Goal: Information Seeking & Learning: Learn about a topic

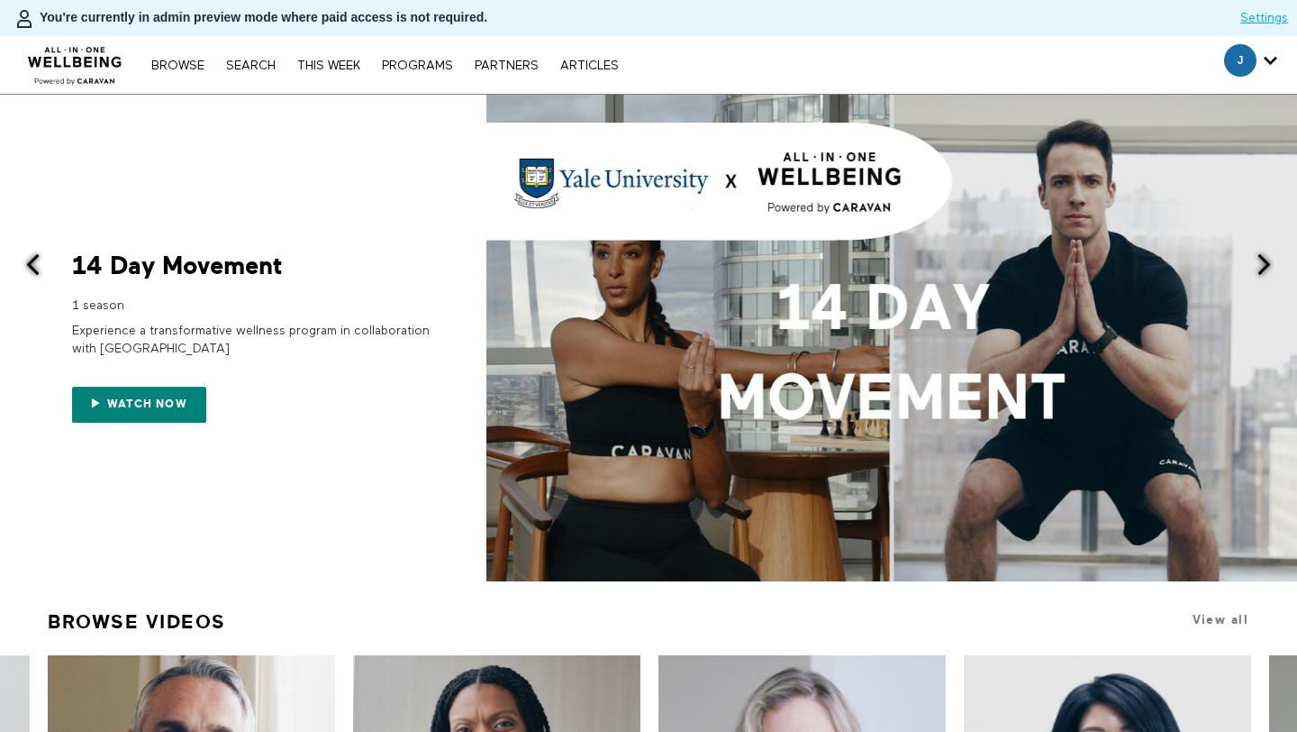
click at [269, 56] on nav "Browse Search THIS WEEK PROGRAMS PARTNERS ARTICLES Subscribe Account settings M…" at bounding box center [384, 65] width 485 height 18
click at [262, 64] on link "Search" at bounding box center [251, 65] width 68 height 13
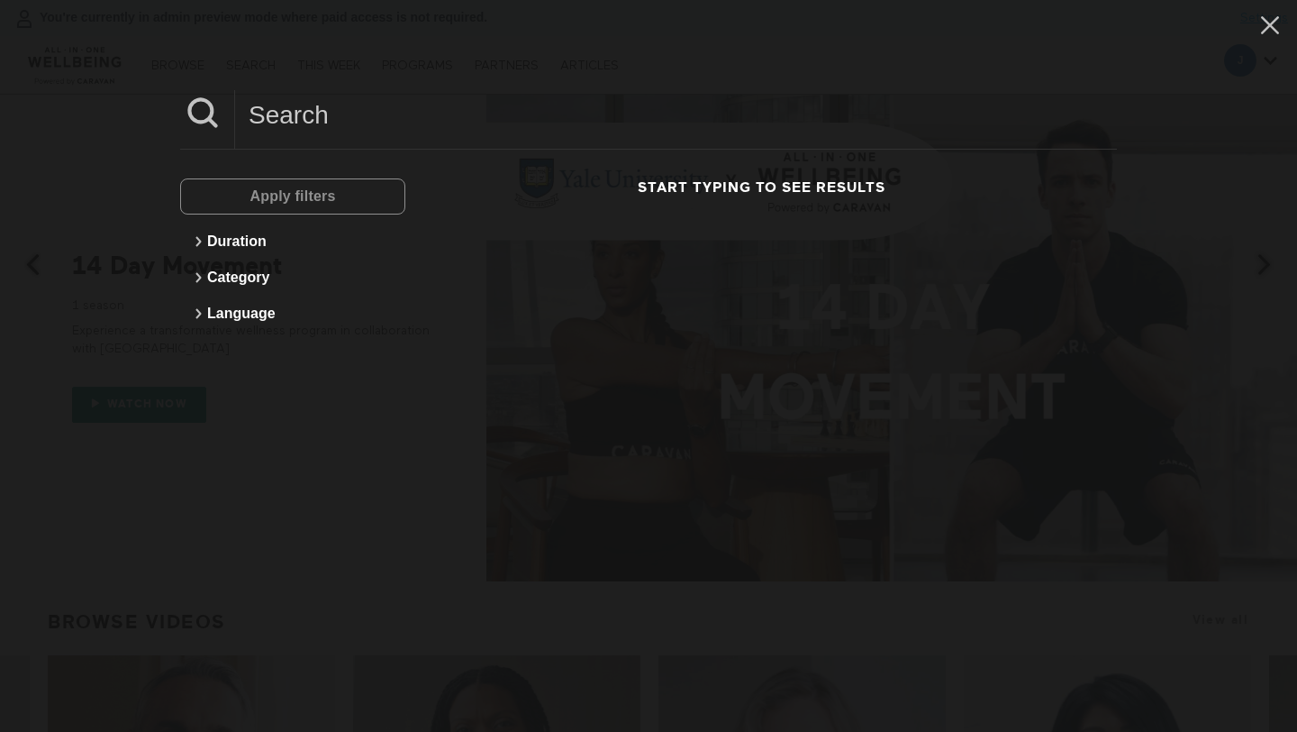
click at [377, 102] on input at bounding box center [676, 115] width 882 height 50
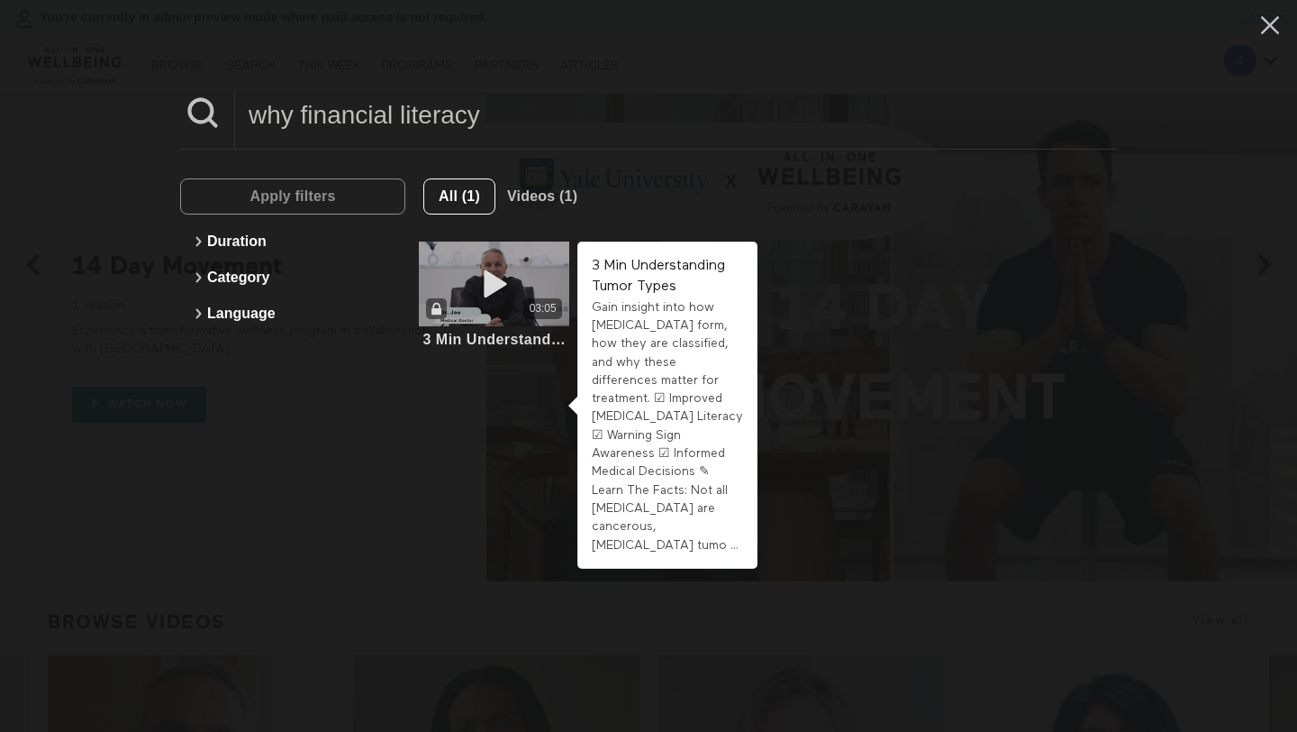
click at [525, 270] on div "03:05" at bounding box center [494, 283] width 150 height 85
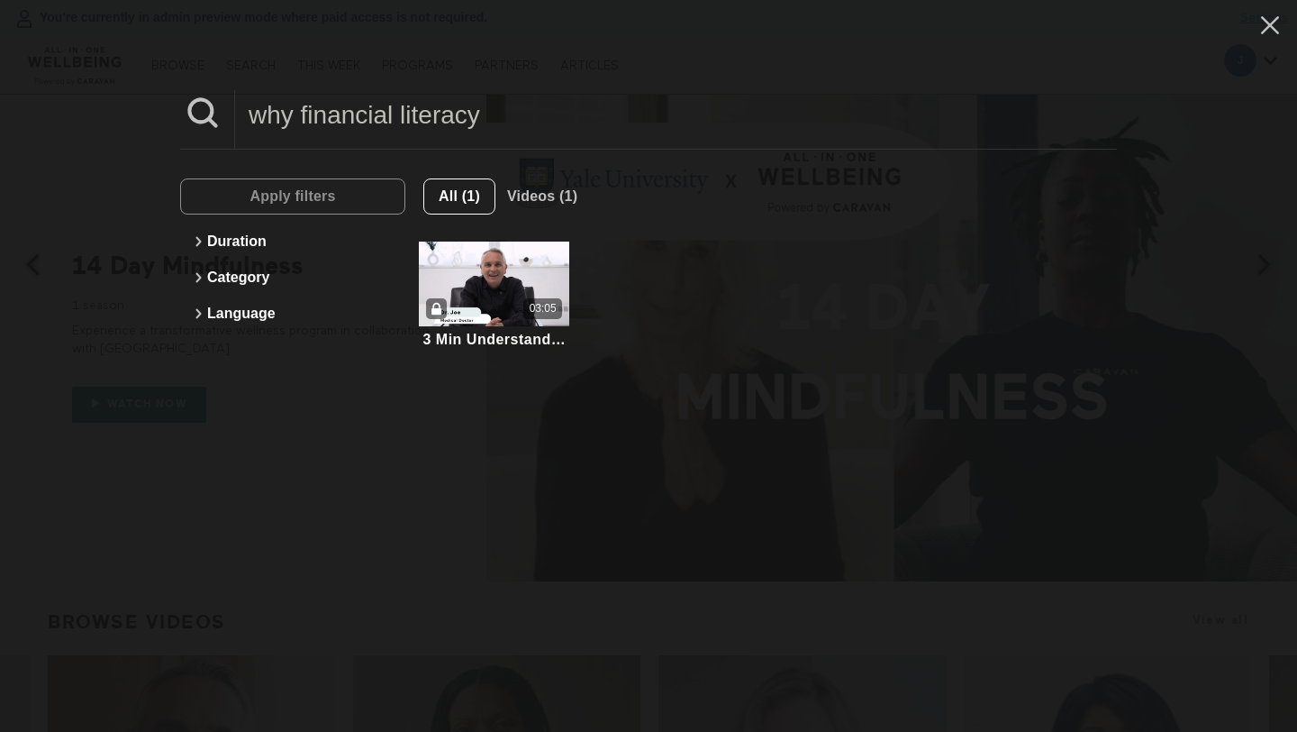
click at [409, 135] on input "why financial literacy" at bounding box center [676, 115] width 882 height 50
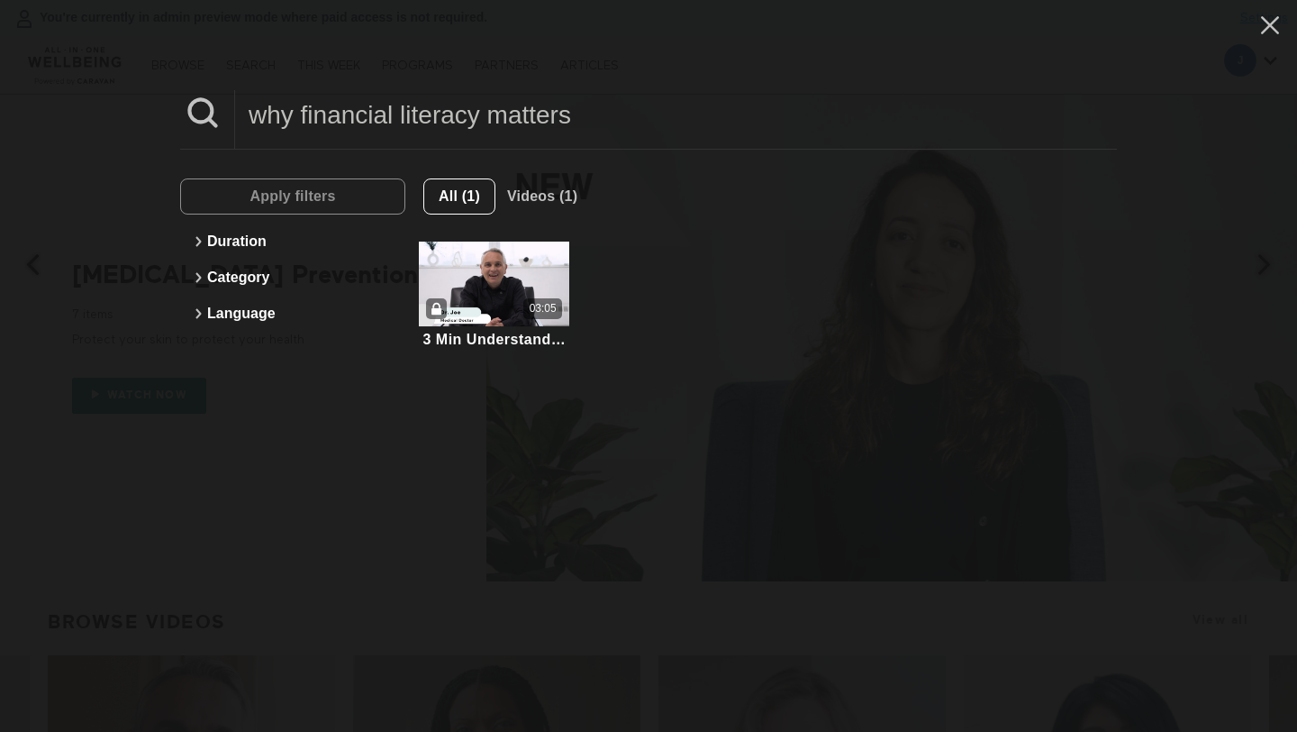
click at [410, 130] on input "why financial literacy matters" at bounding box center [676, 115] width 882 height 50
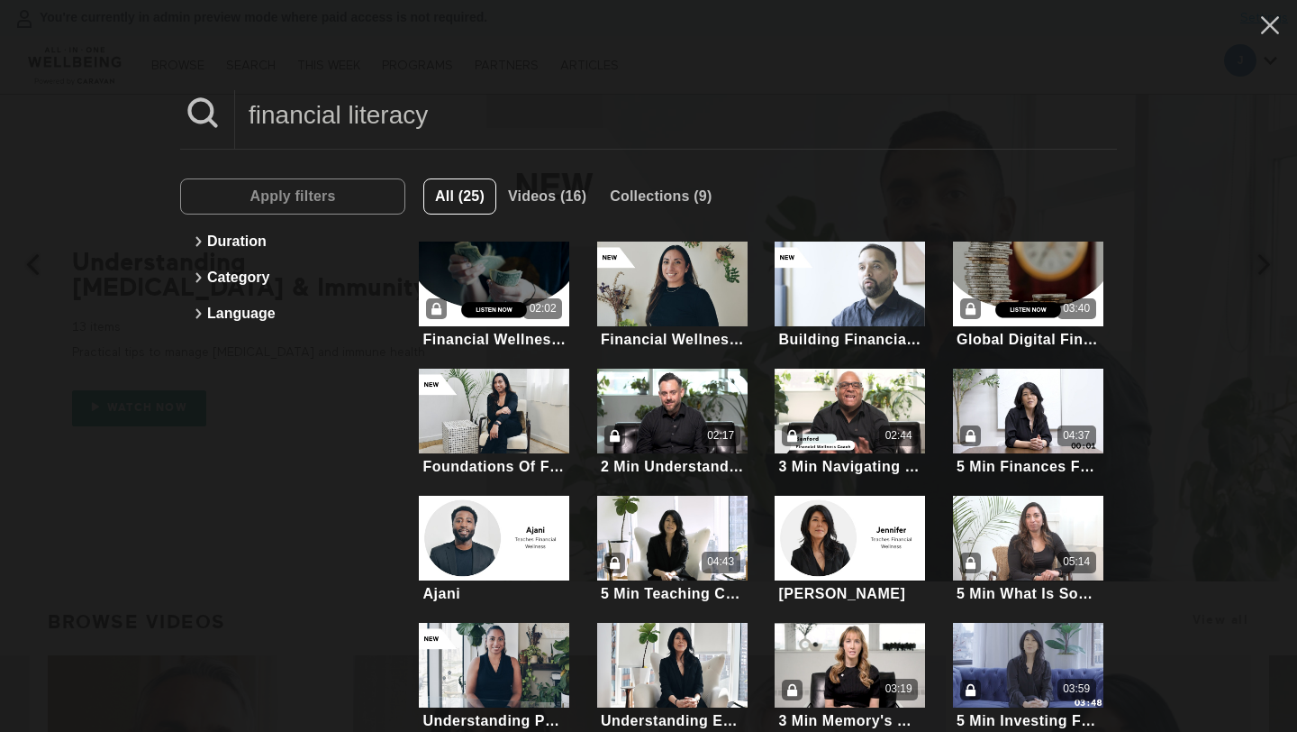
click at [251, 114] on input "financial literacy" at bounding box center [676, 115] width 882 height 50
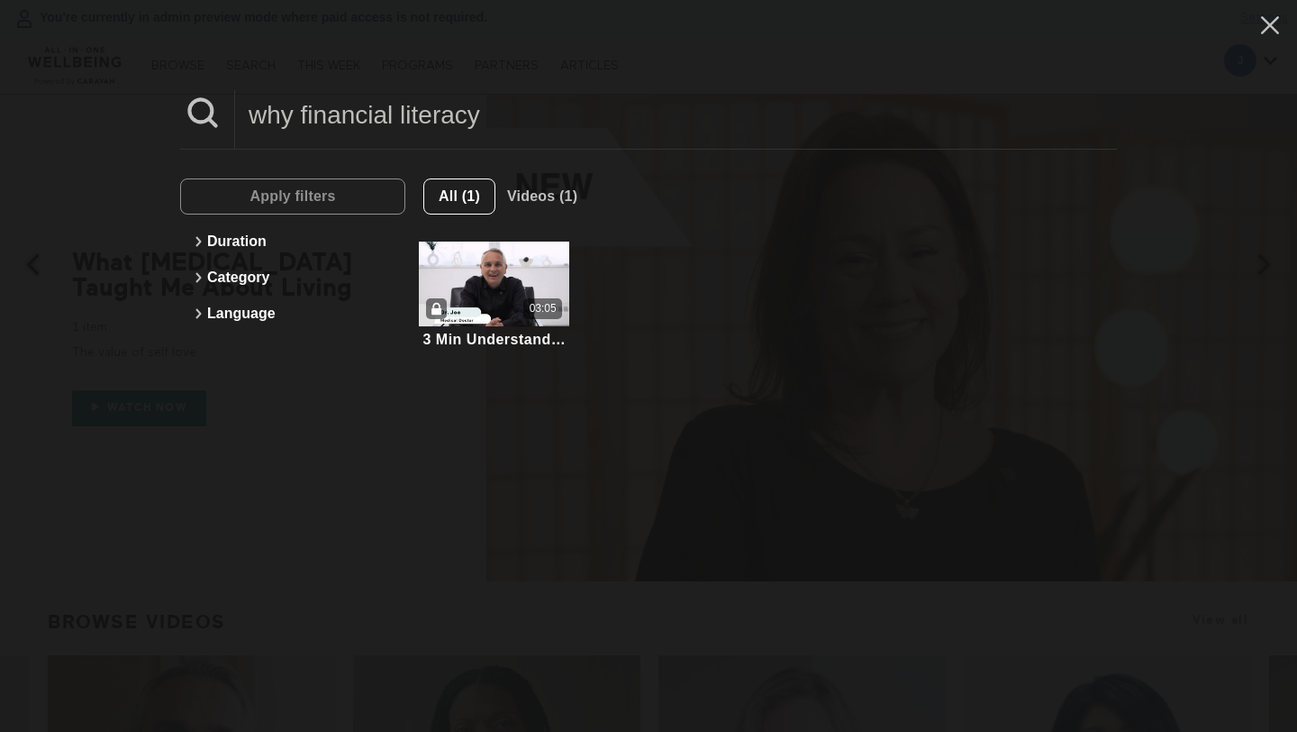
click at [382, 113] on input "why financial literacy" at bounding box center [676, 115] width 882 height 50
paste input "Health Insurance 101"
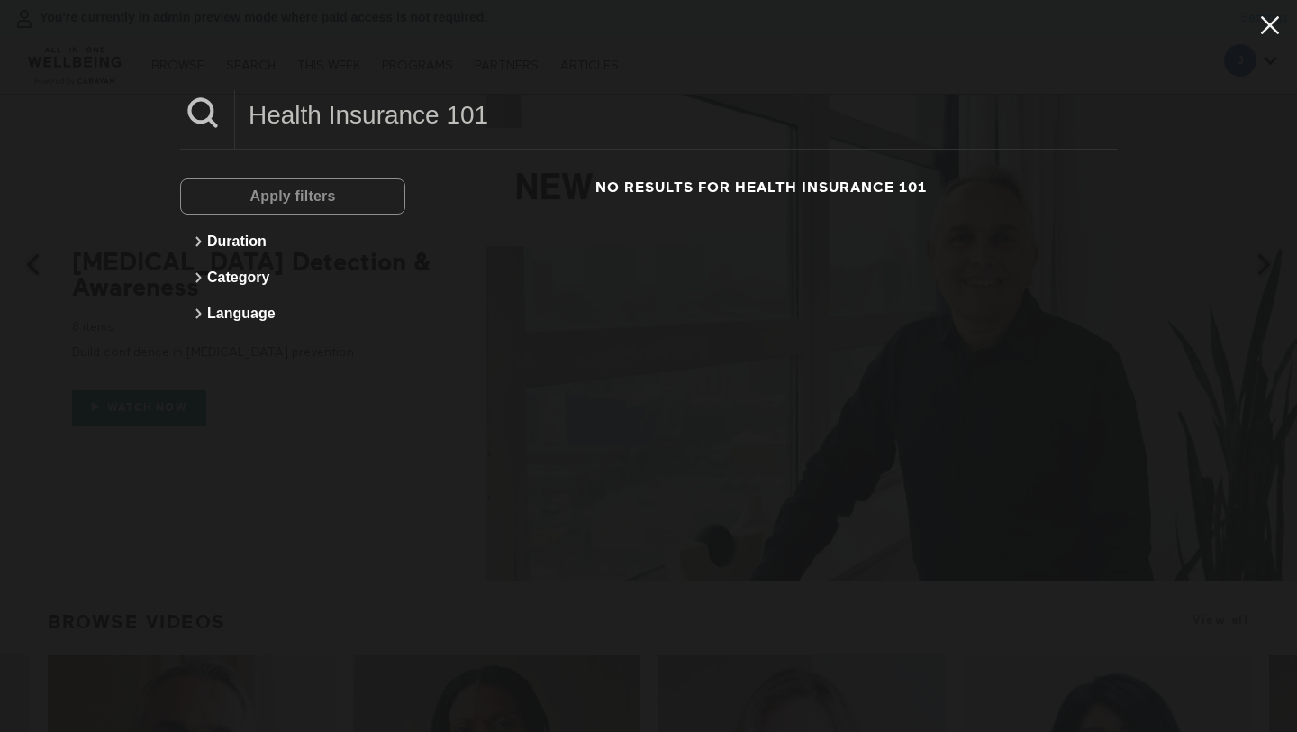
type input "Health Insurance 101"
click at [1263, 31] on icon at bounding box center [1270, 25] width 18 height 18
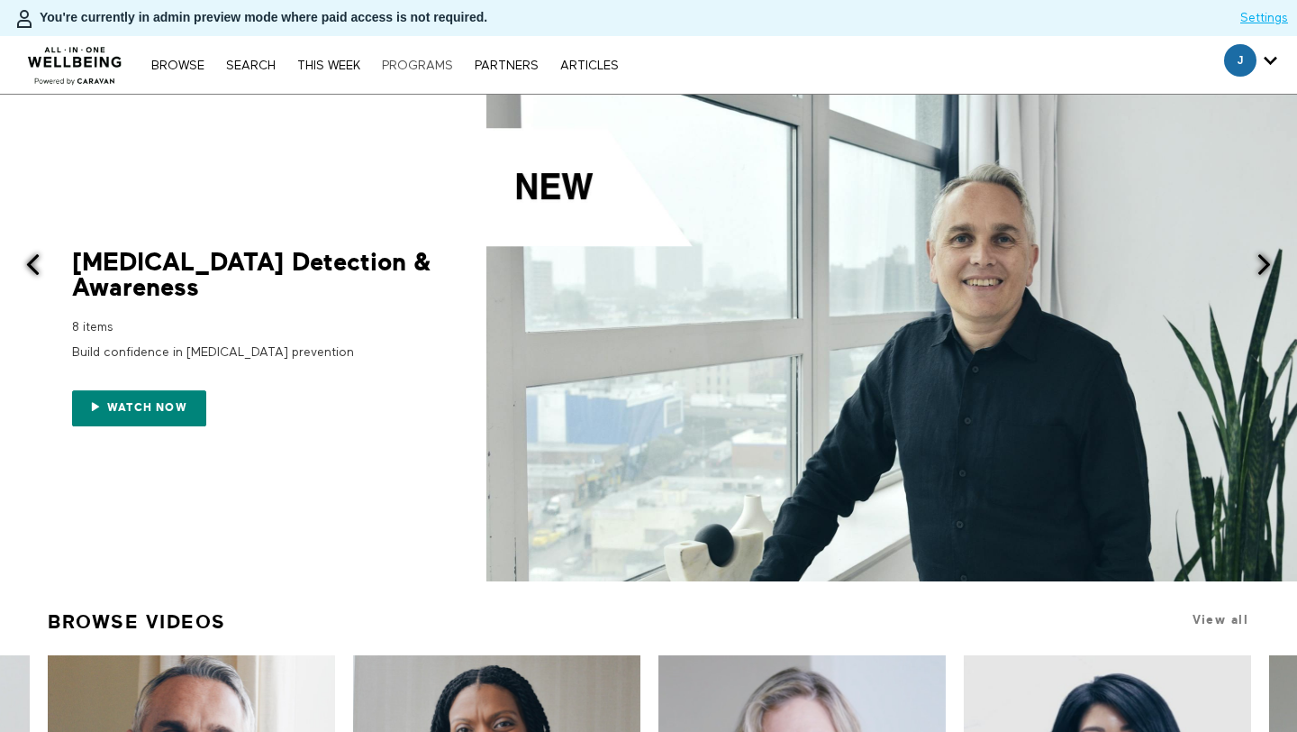
click at [419, 59] on link "PROGRAMS" at bounding box center [417, 65] width 89 height 13
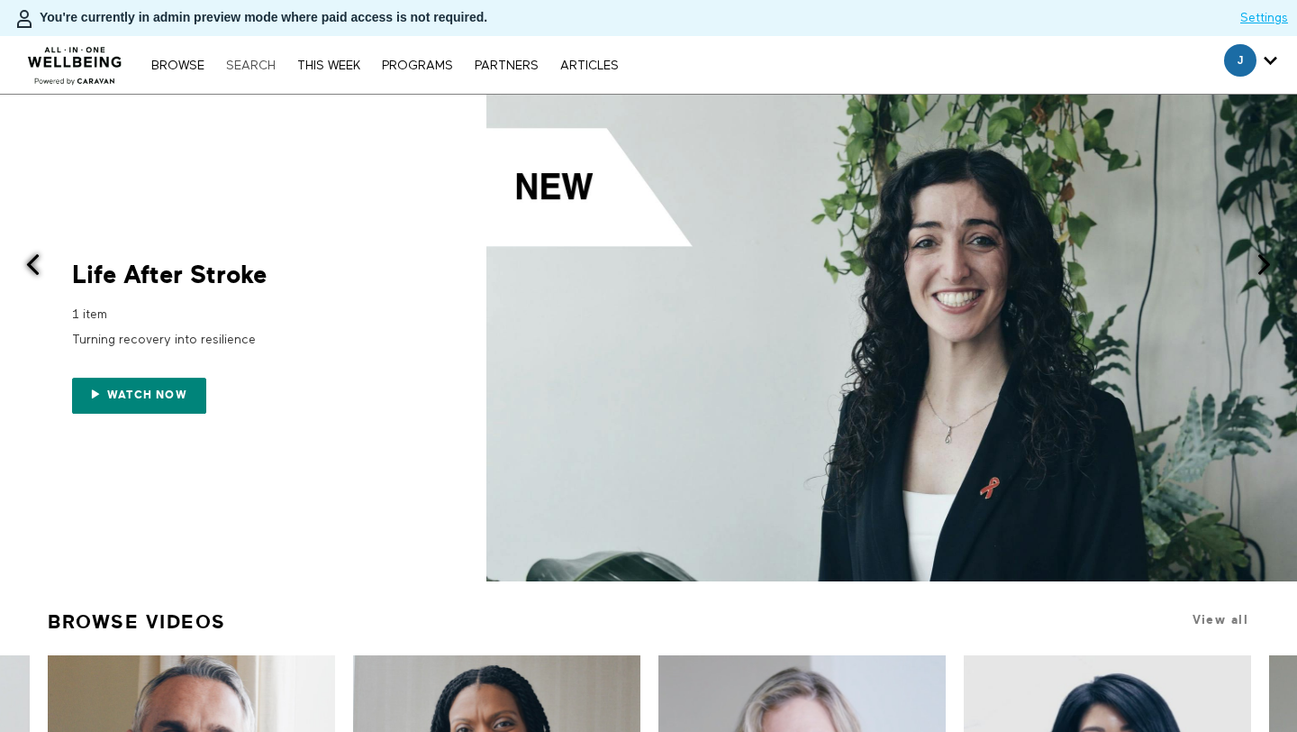
click at [245, 68] on link "Search" at bounding box center [251, 65] width 68 height 13
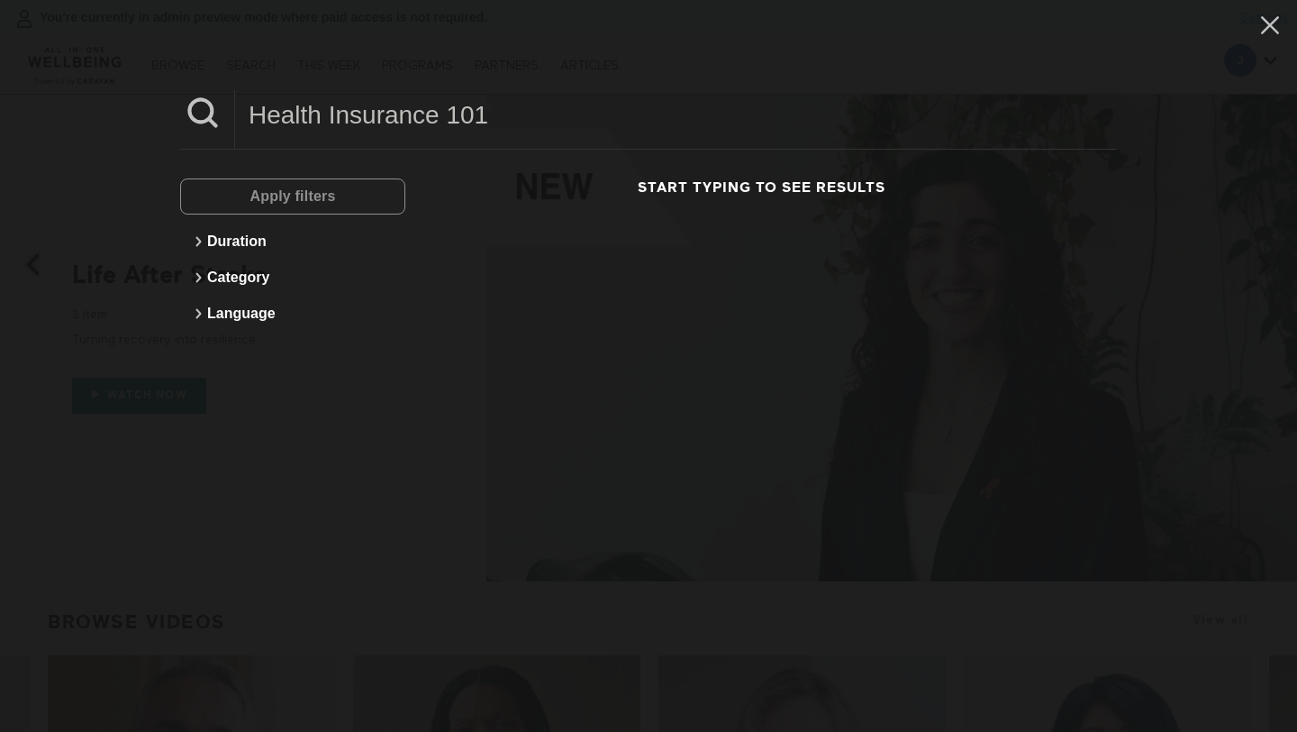
click at [340, 86] on div "Health Insurance 101 Apply filters Duration Category Language Start typing to s…" at bounding box center [648, 366] width 1297 height 732
click at [340, 101] on input "Health Insurance 101" at bounding box center [676, 115] width 882 height 50
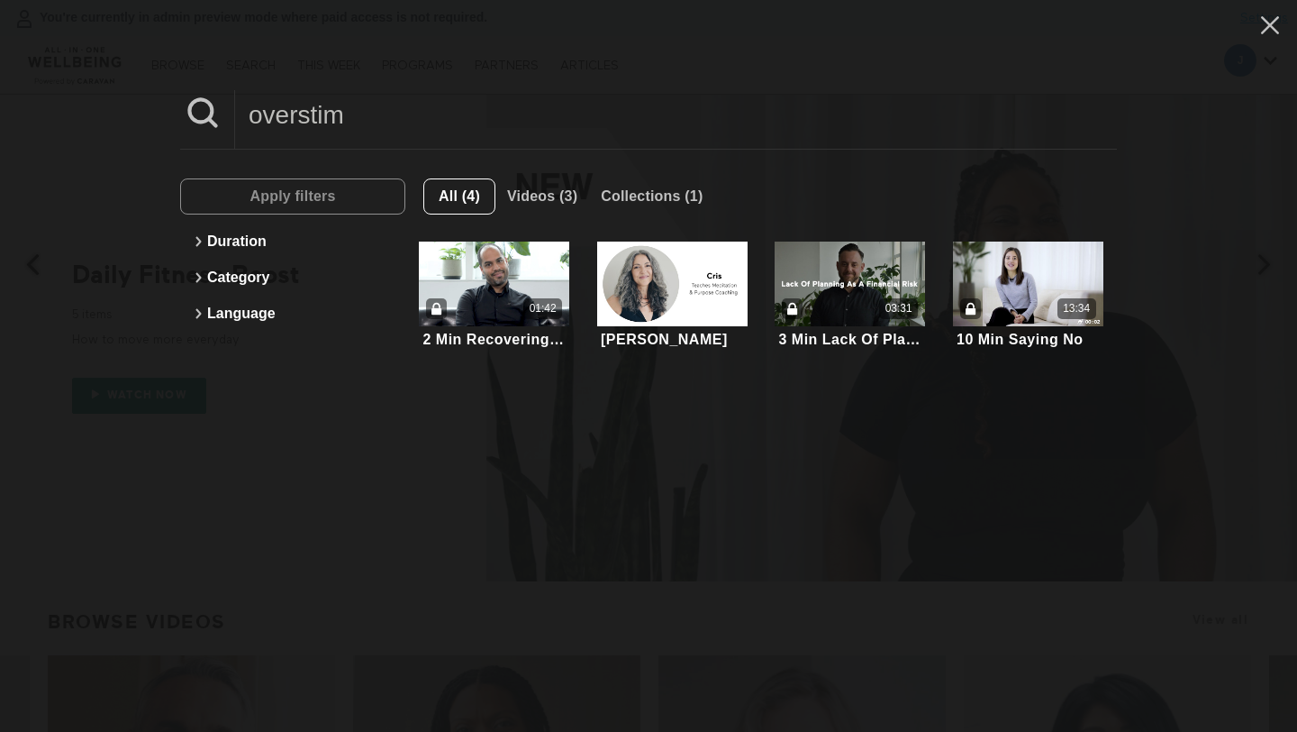
type input "overstim"
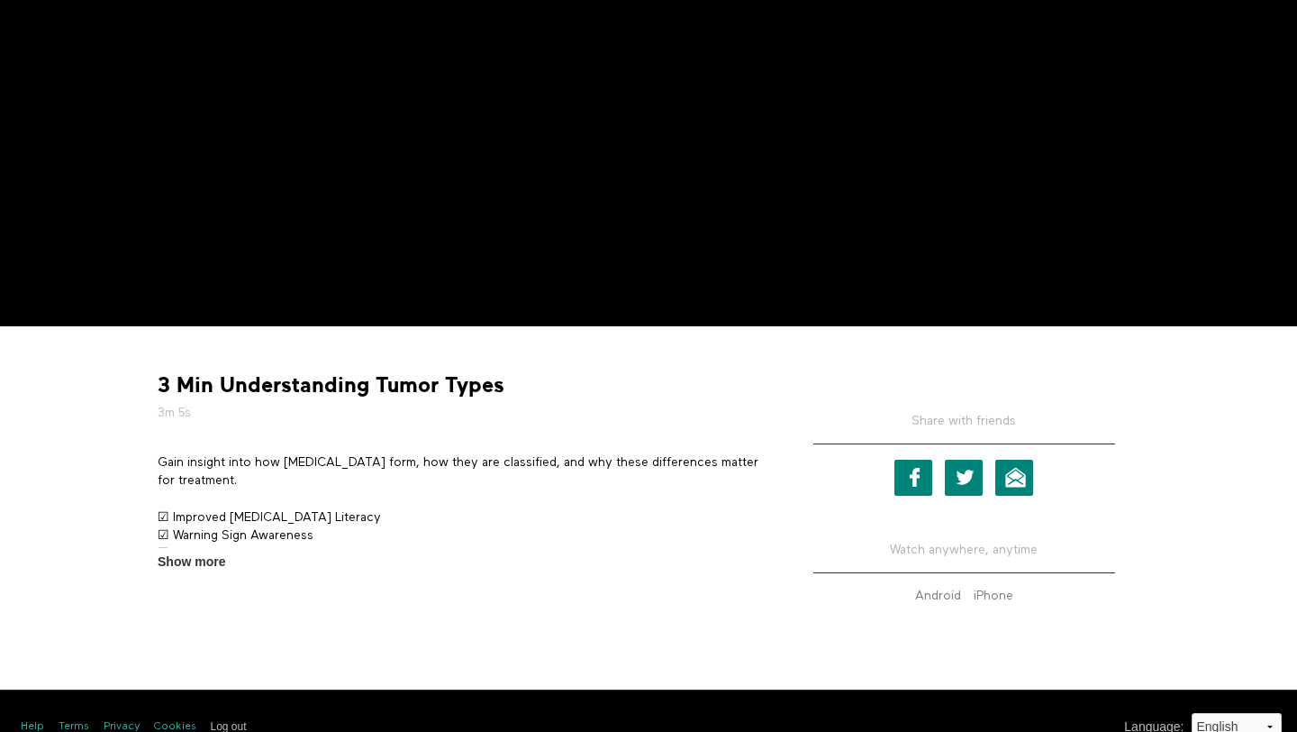
scroll to position [327, 0]
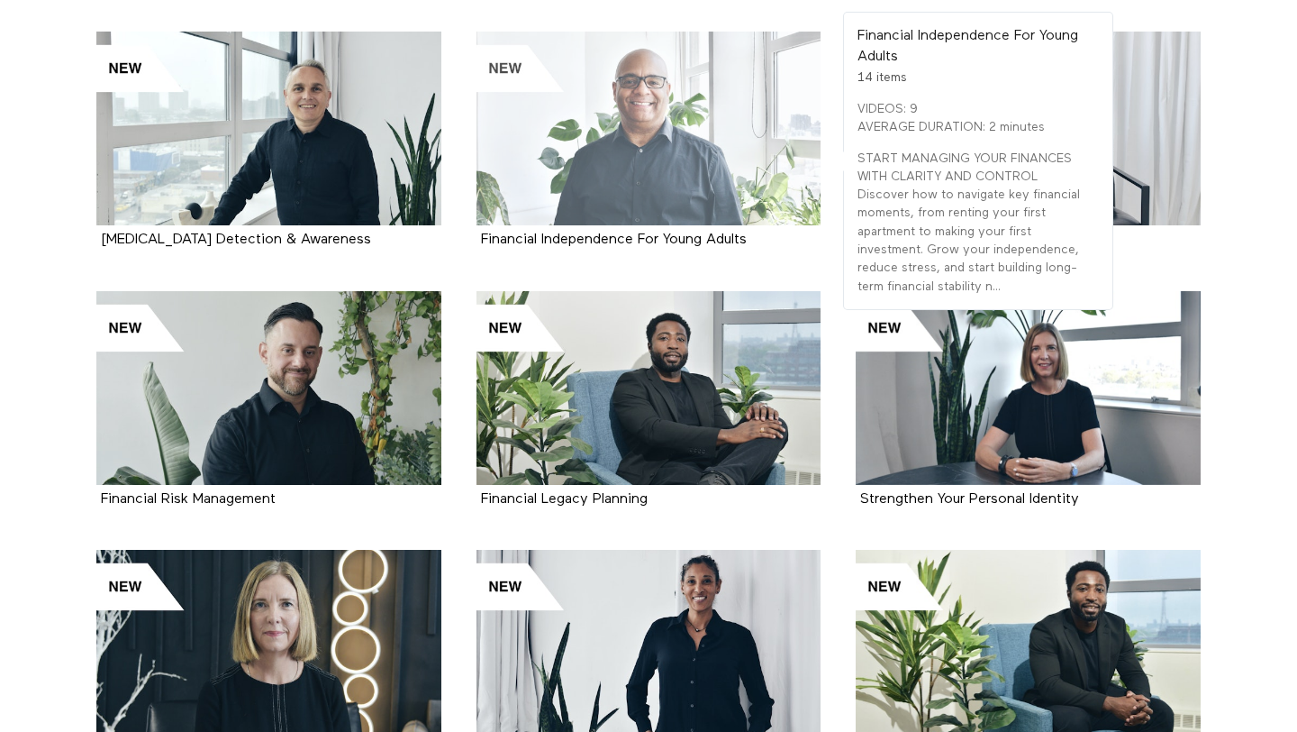
scroll to position [726, 0]
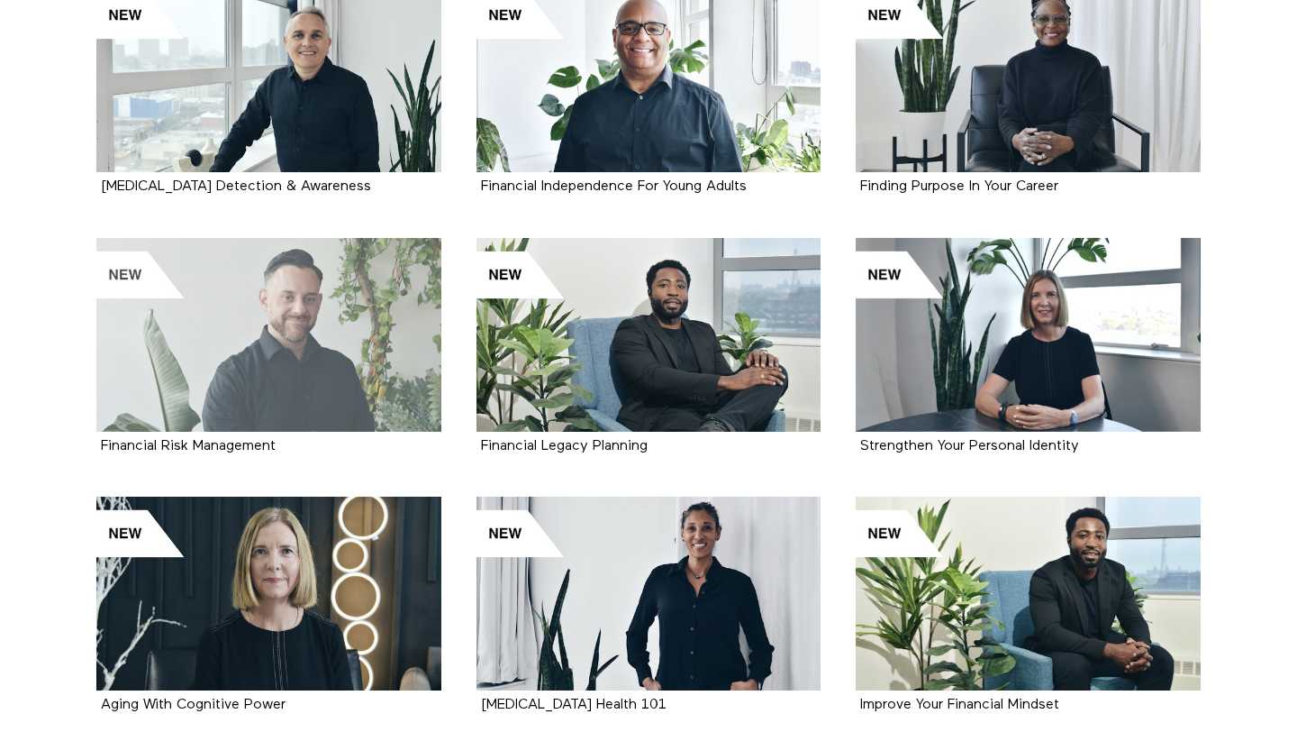
click at [336, 379] on div at bounding box center [268, 335] width 345 height 194
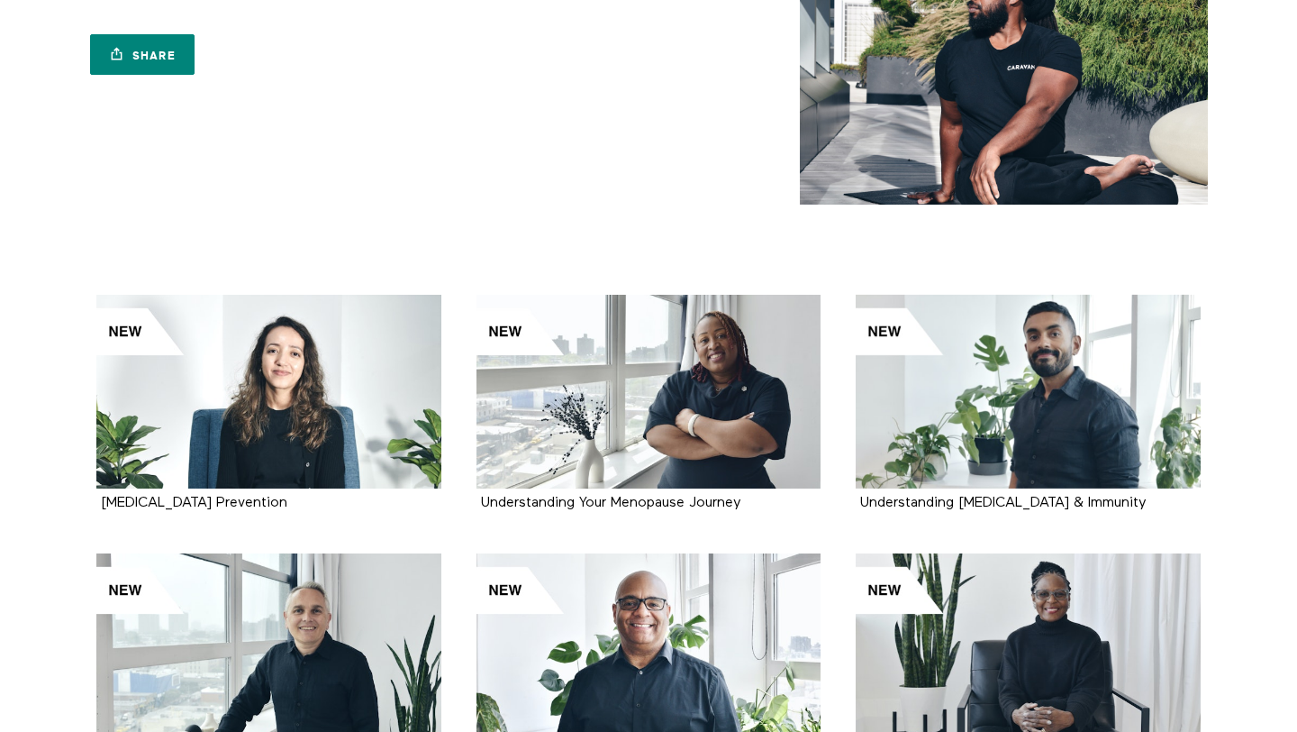
scroll to position [0, 0]
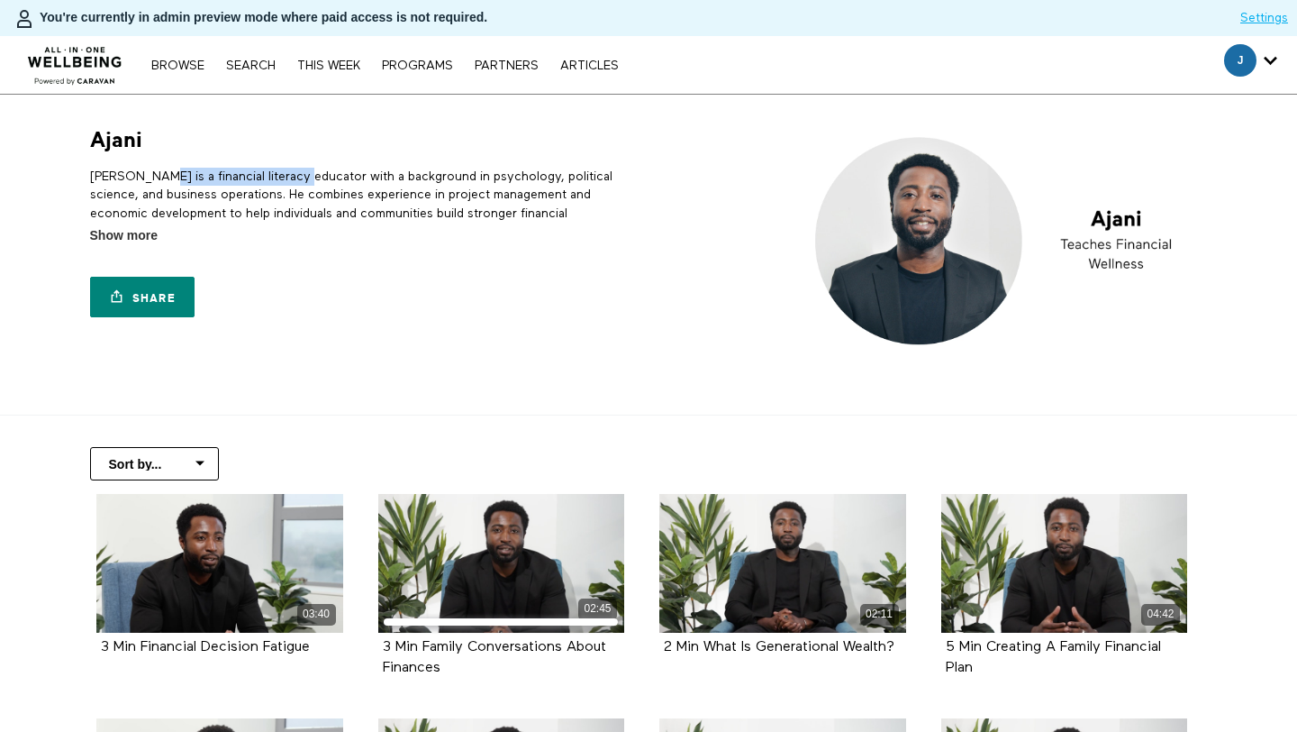
drag, startPoint x: 147, startPoint y: 172, endPoint x: 296, endPoint y: 170, distance: 149.6
click at [296, 170] on p "[PERSON_NAME] is a financial literacy educator with a background in psychology,…" at bounding box center [366, 204] width 552 height 73
copy p "financial literacy educator"
click at [530, 186] on p "Ajani is a financial literacy educator with a background in psychology, politic…" at bounding box center [366, 204] width 552 height 73
click at [243, 68] on link "Search" at bounding box center [251, 65] width 68 height 13
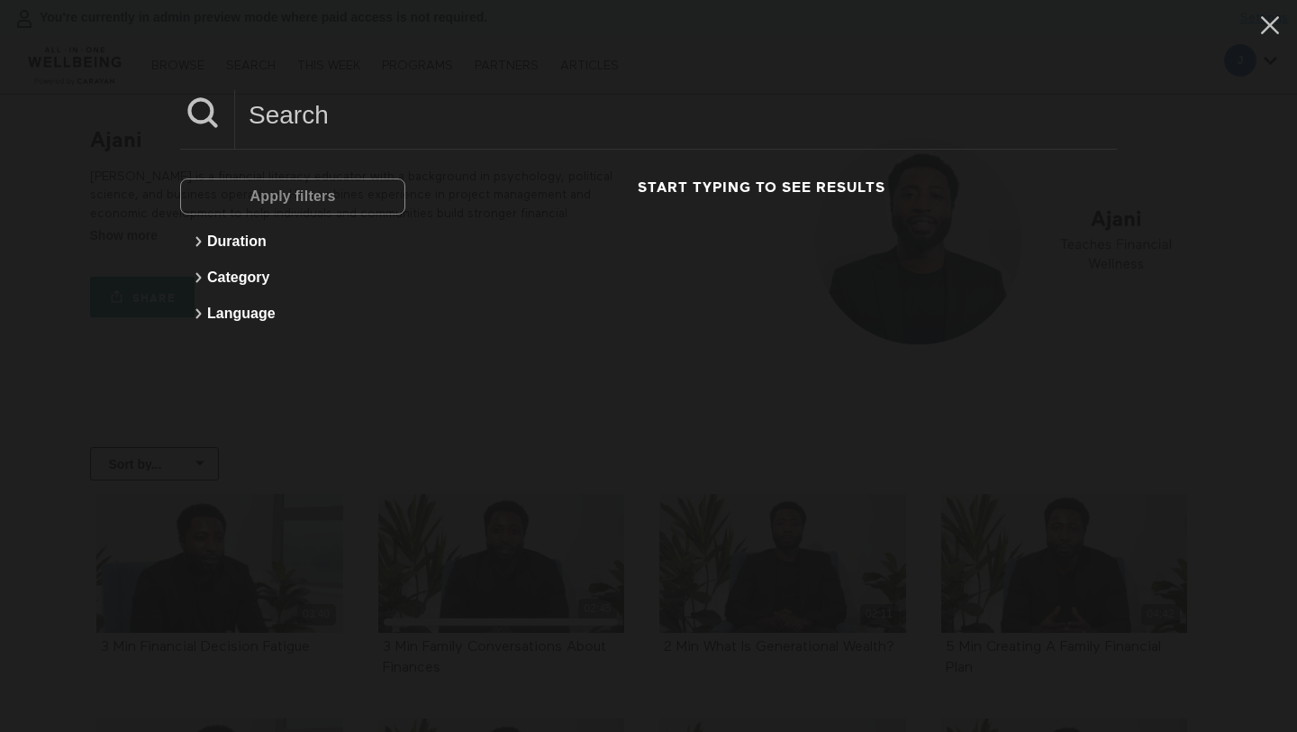
click at [314, 133] on input at bounding box center [676, 115] width 882 height 50
paste input "How To Have A Better Relationship With Your Phone"
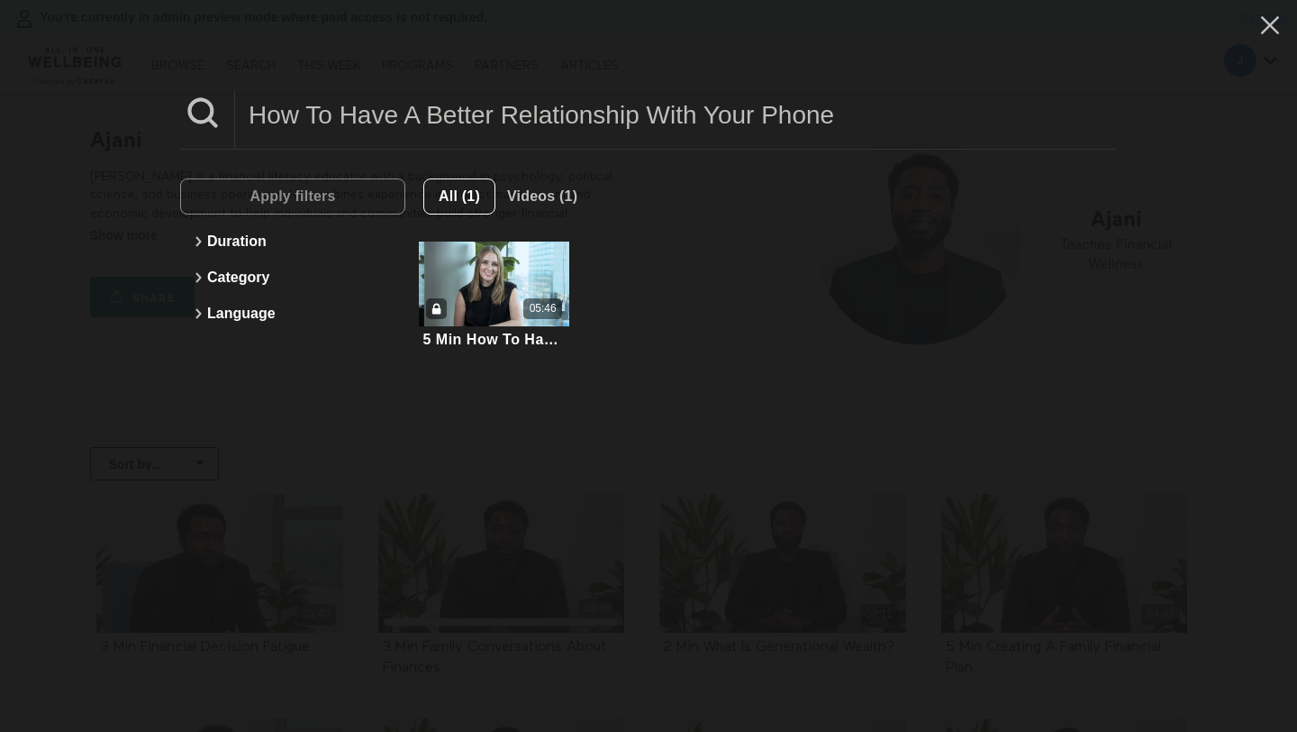
click at [570, 102] on input "How To Have A Better Relationship With Your Phone" at bounding box center [676, 115] width 882 height 50
paste input "Developing Your Depression Management Plan"
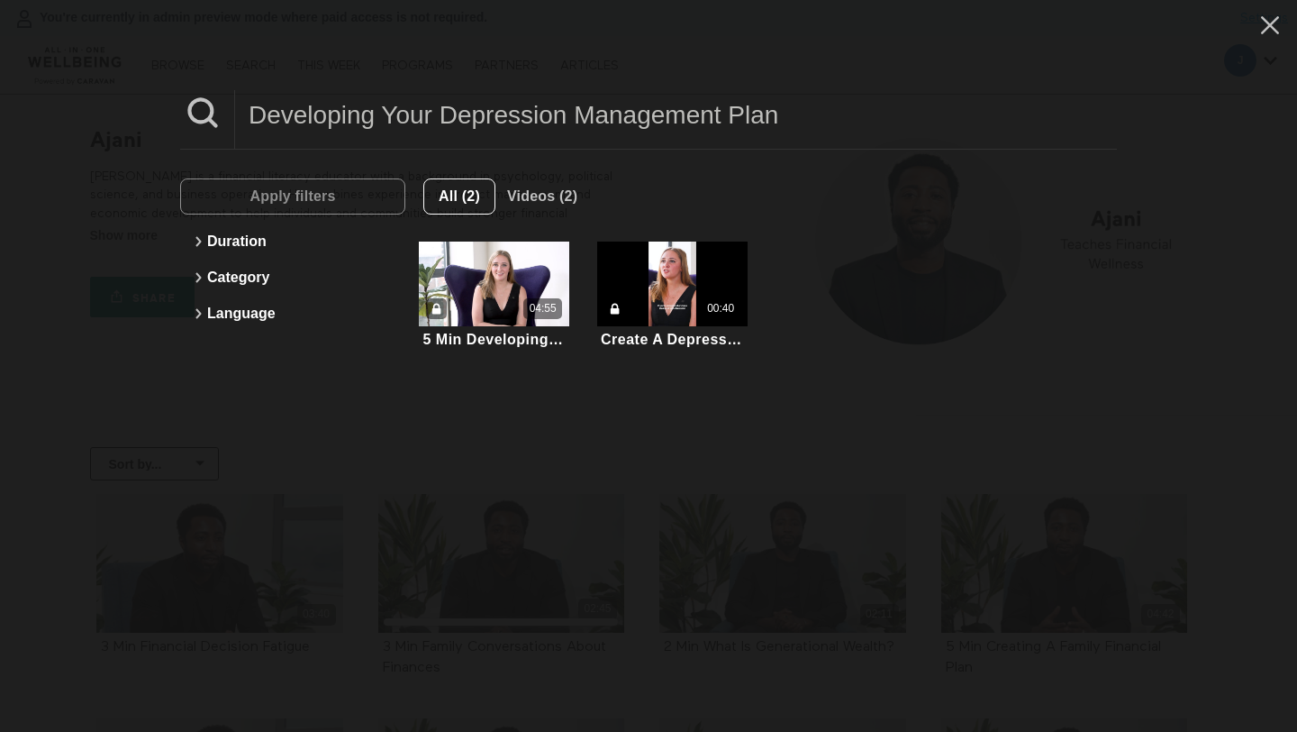
click at [412, 129] on input "Developing Your Depression Management Plan" at bounding box center [676, 115] width 882 height 50
paste input "Tips For Making Exercise At Home Easy"
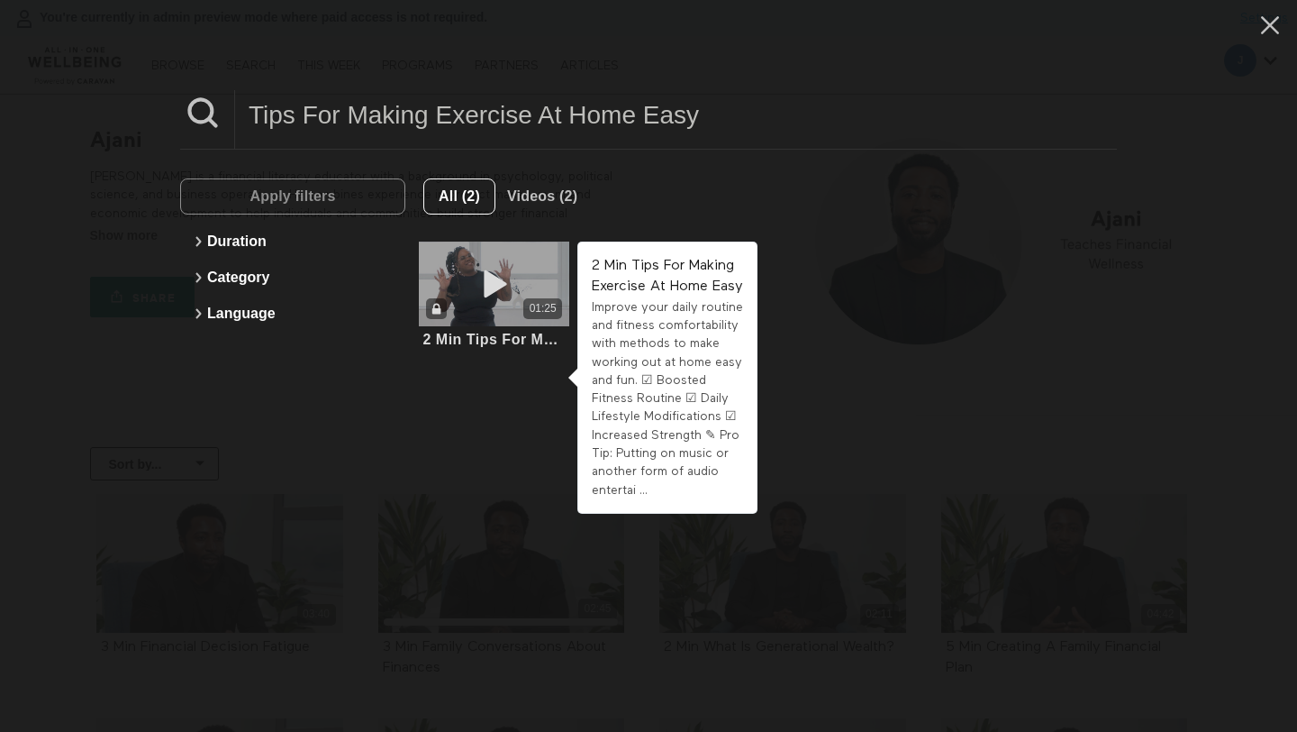
type input "Tips For Making Exercise At Home Easy"
click at [477, 263] on div "01:25" at bounding box center [494, 283] width 150 height 85
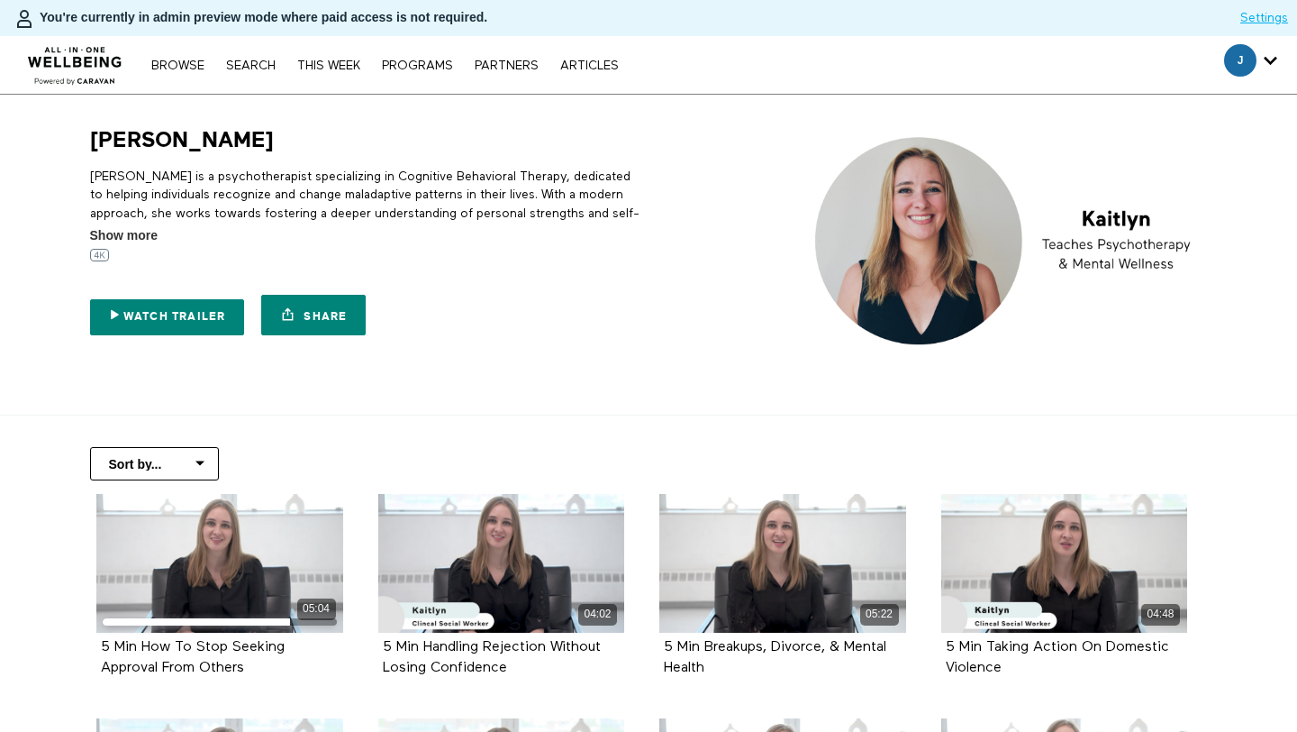
click at [212, 176] on p "[PERSON_NAME] is a psychotherapist specializing in Cognitive Behavioral Therapy…" at bounding box center [366, 204] width 552 height 73
copy p "psychotherapist"
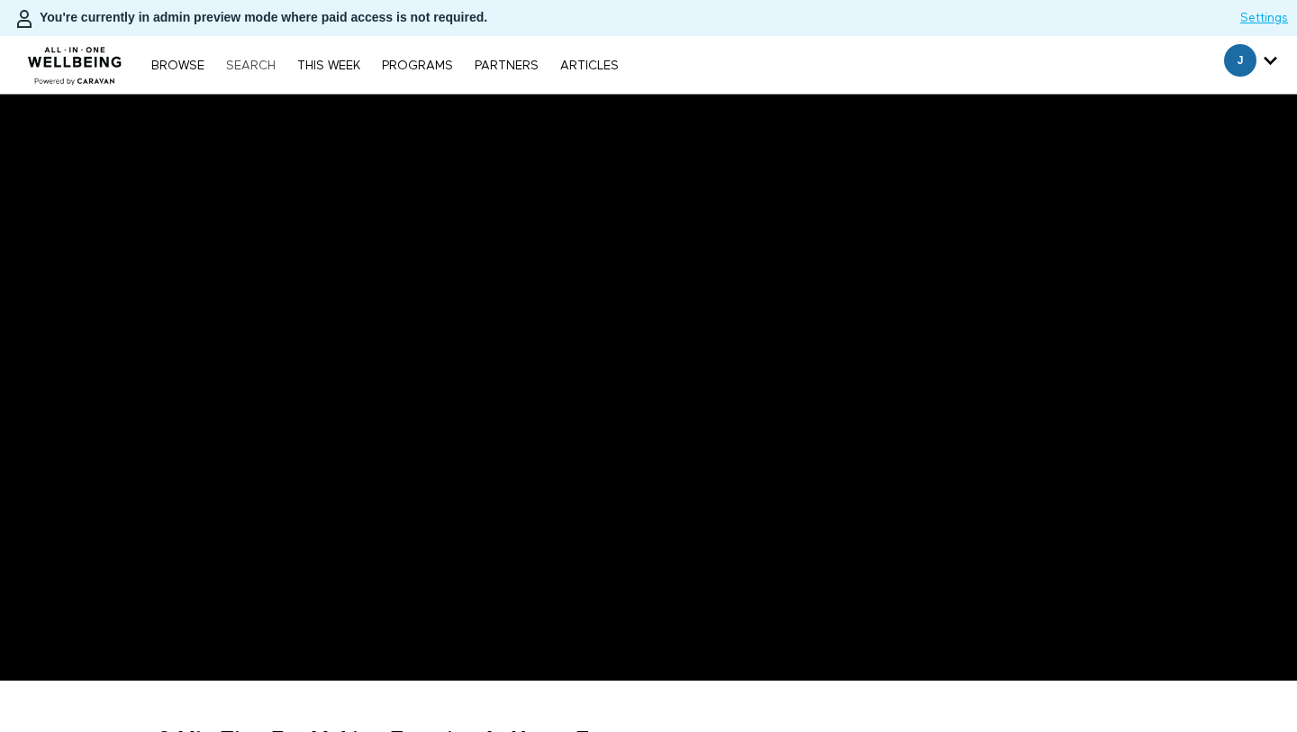
click at [242, 63] on link "Search" at bounding box center [251, 65] width 68 height 13
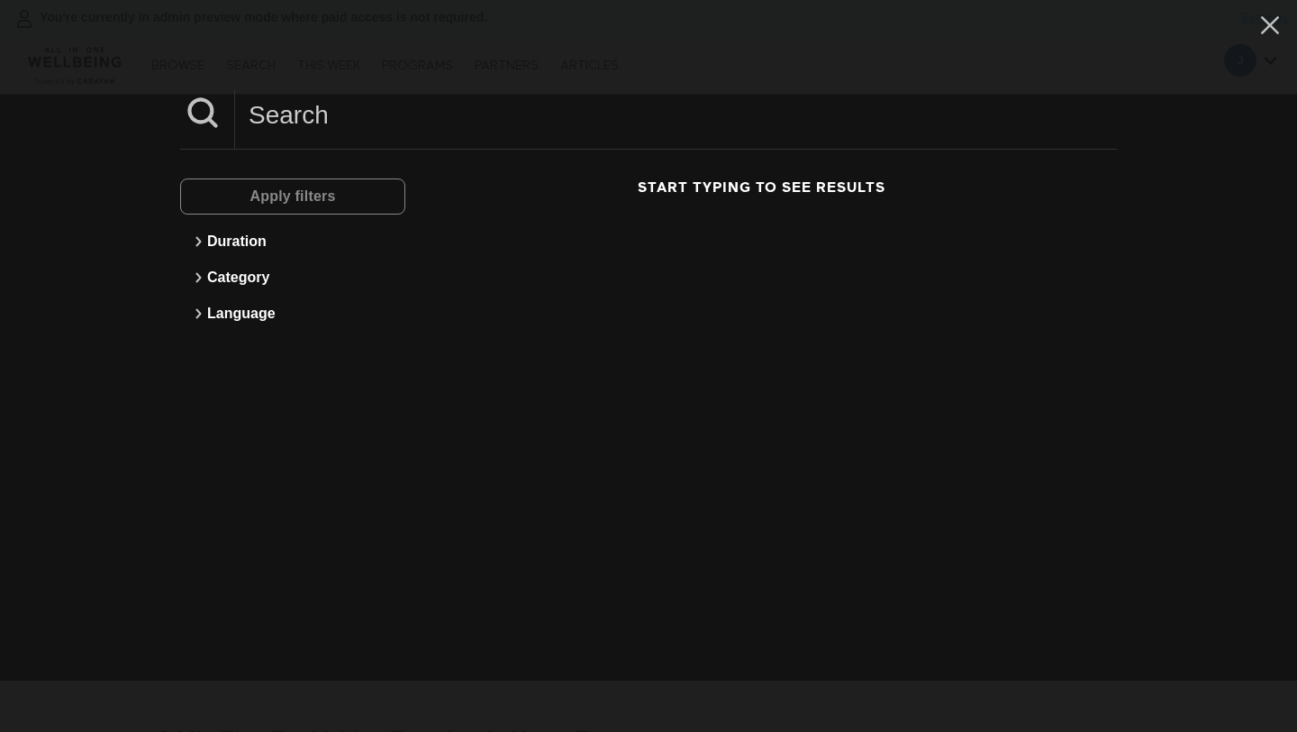
click at [322, 114] on input at bounding box center [676, 115] width 882 height 50
paste input "Using A Critical Lens When Engaging With AI"
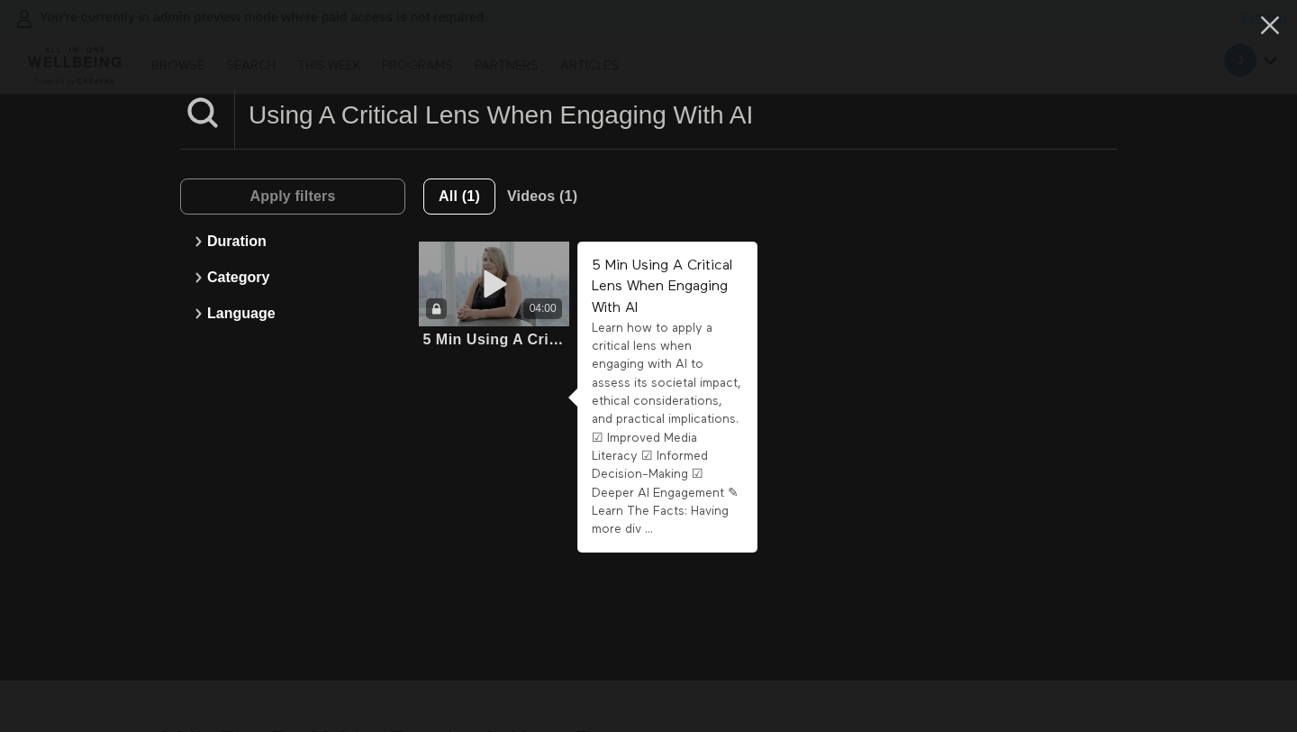
type input "Using A Critical Lens When Engaging With AI"
click at [486, 298] on icon at bounding box center [495, 284] width 54 height 32
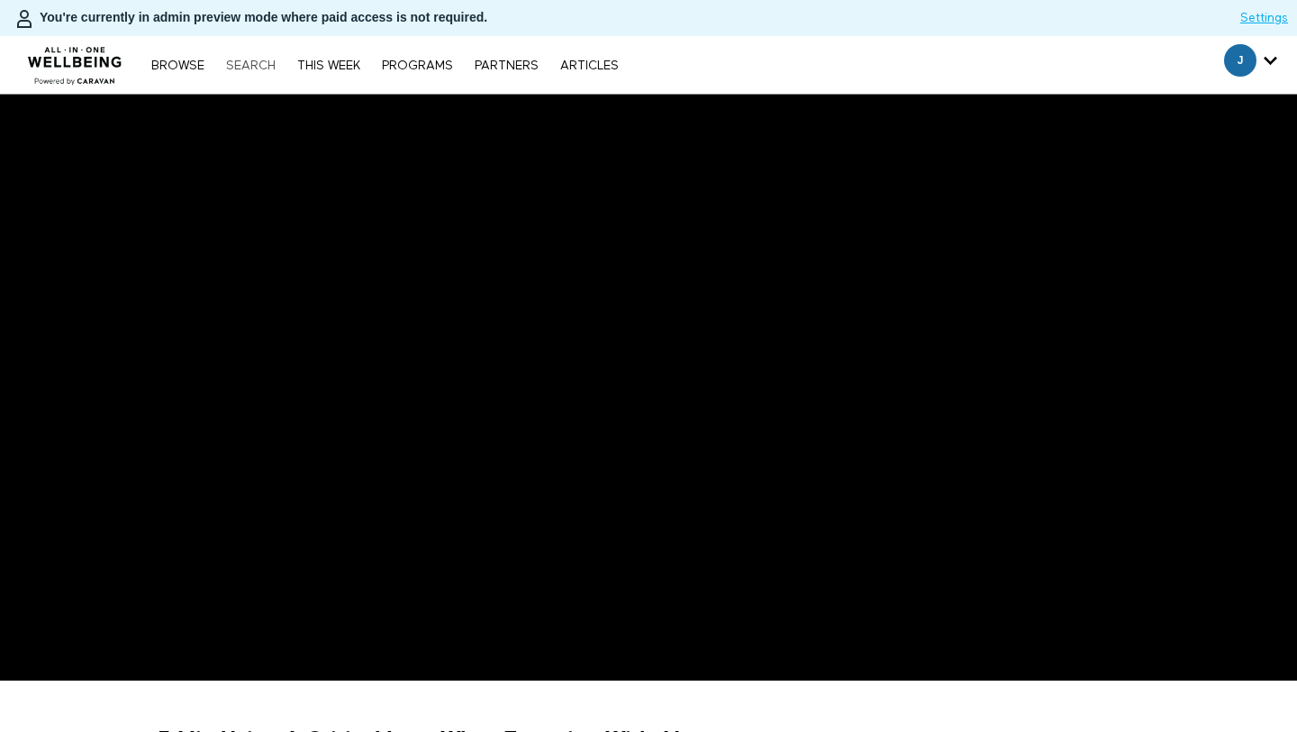
click at [249, 68] on link "Search" at bounding box center [251, 65] width 68 height 13
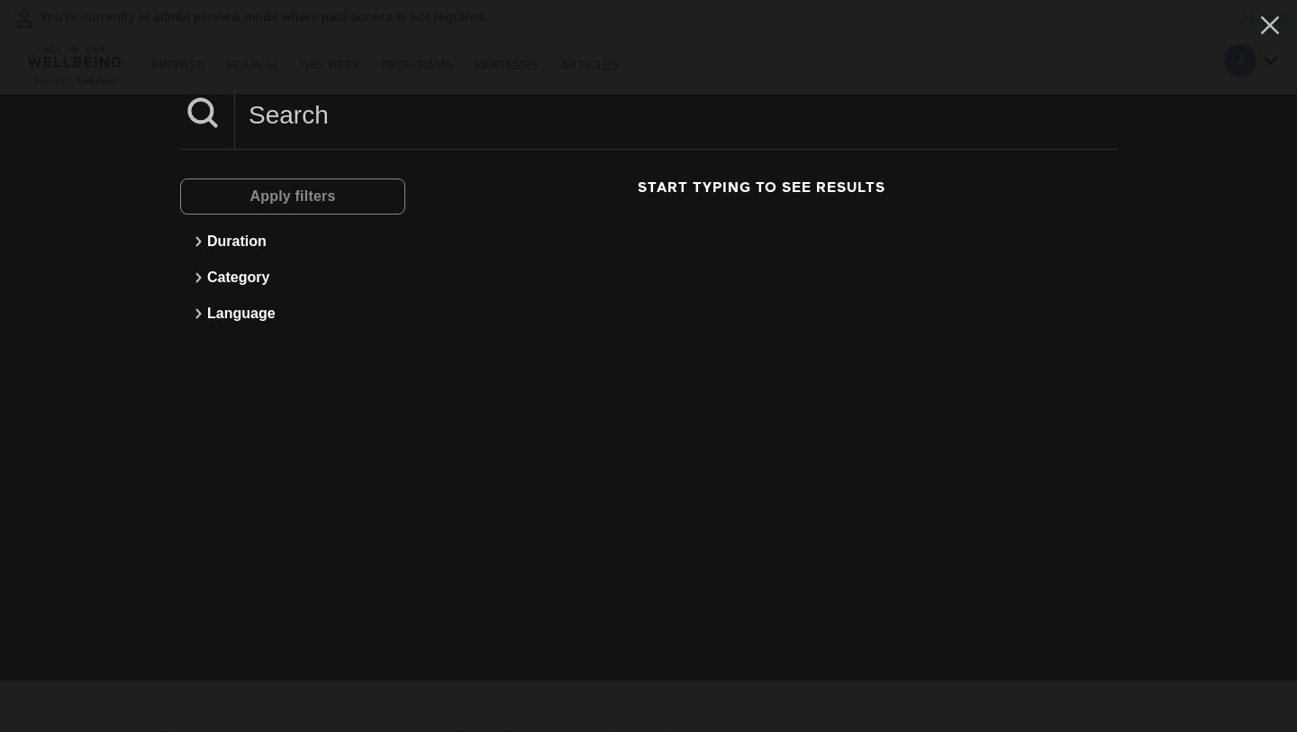
click at [300, 124] on input at bounding box center [676, 115] width 882 height 50
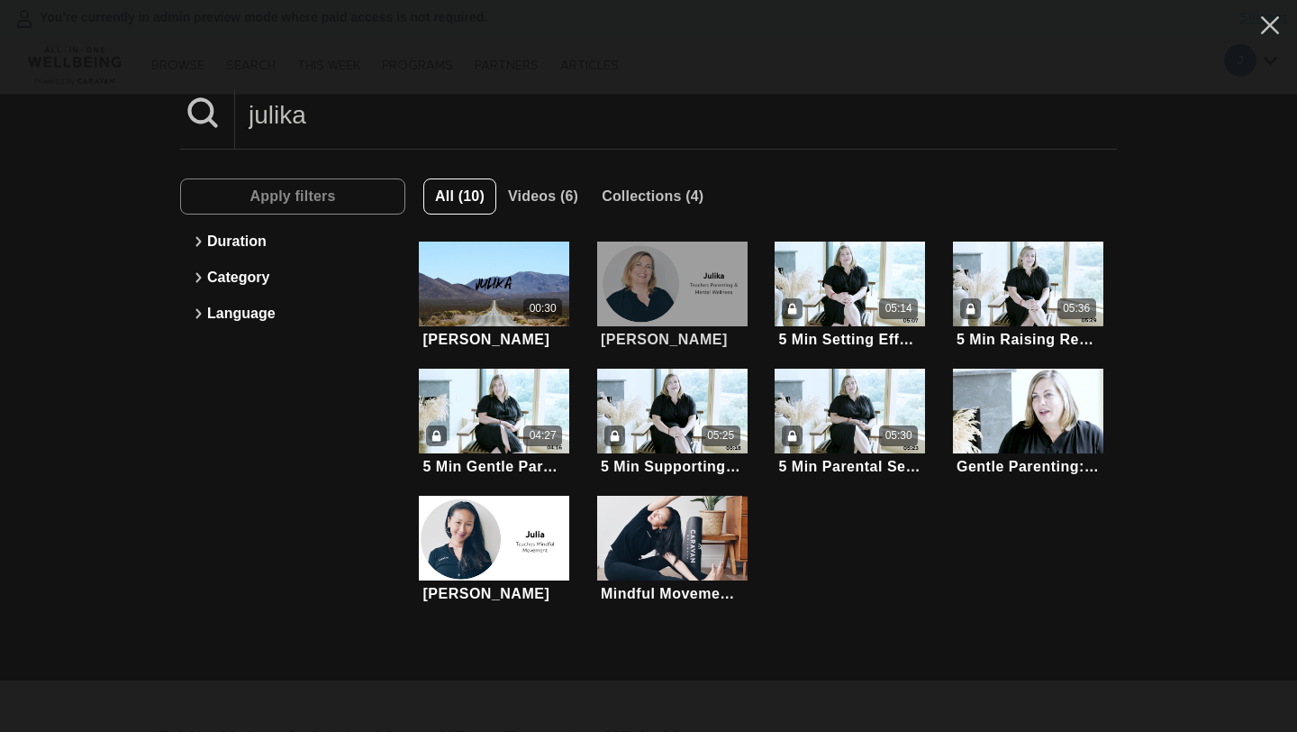
type input "julika"
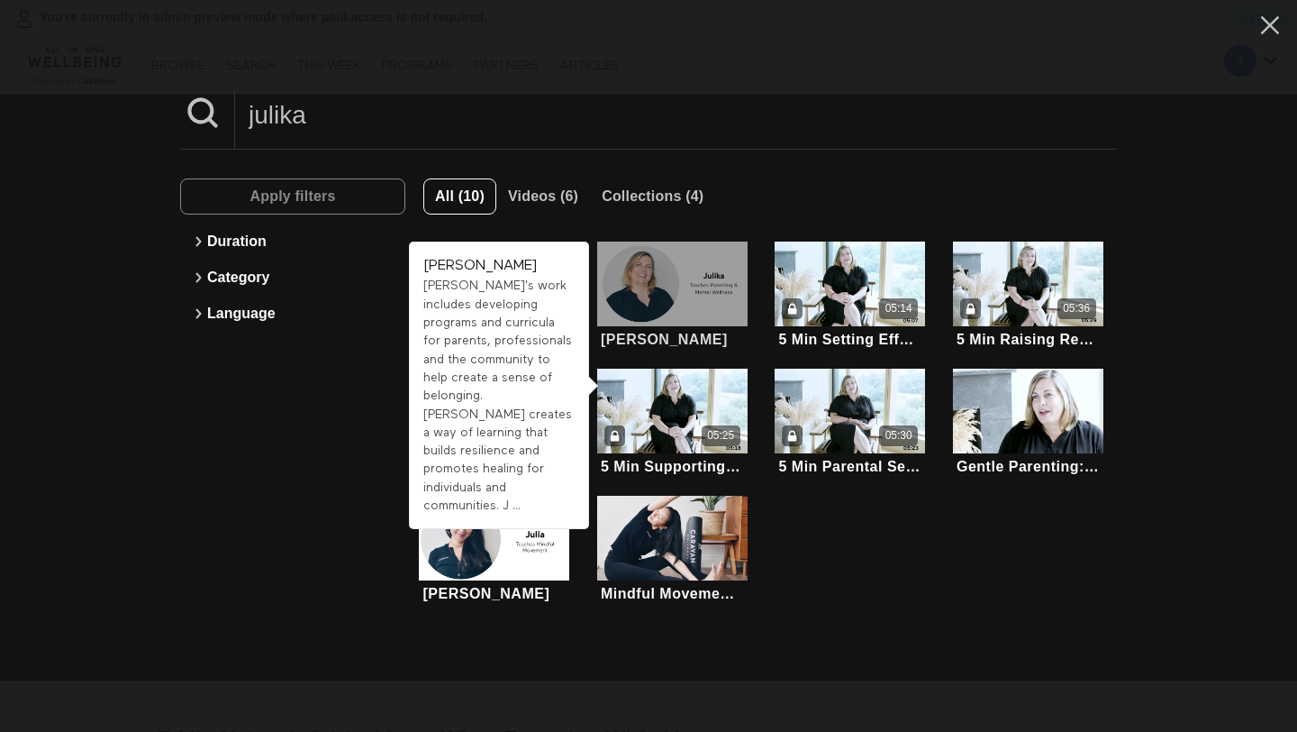
click at [691, 282] on div at bounding box center [672, 283] width 150 height 85
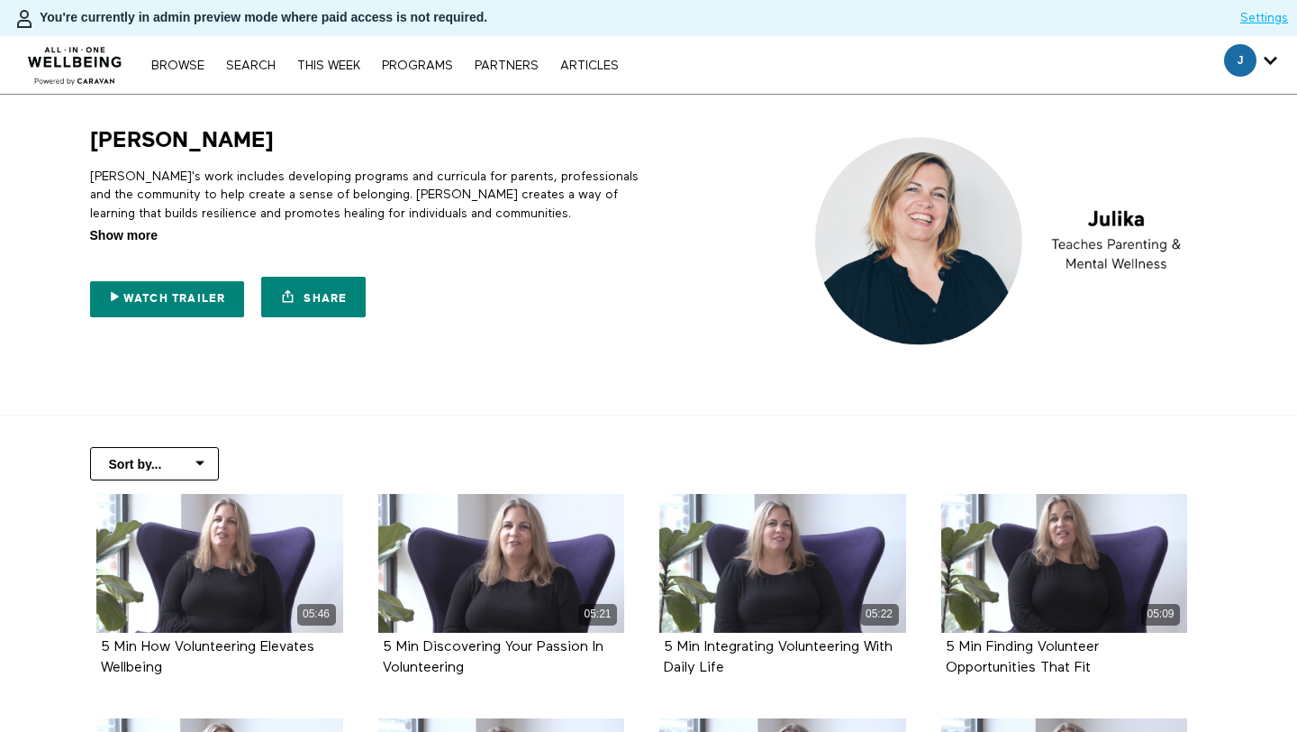
click at [154, 226] on span "Show more" at bounding box center [124, 235] width 68 height 19
click at [0, 0] on input "Show more Show less" at bounding box center [0, 0] width 0 height 0
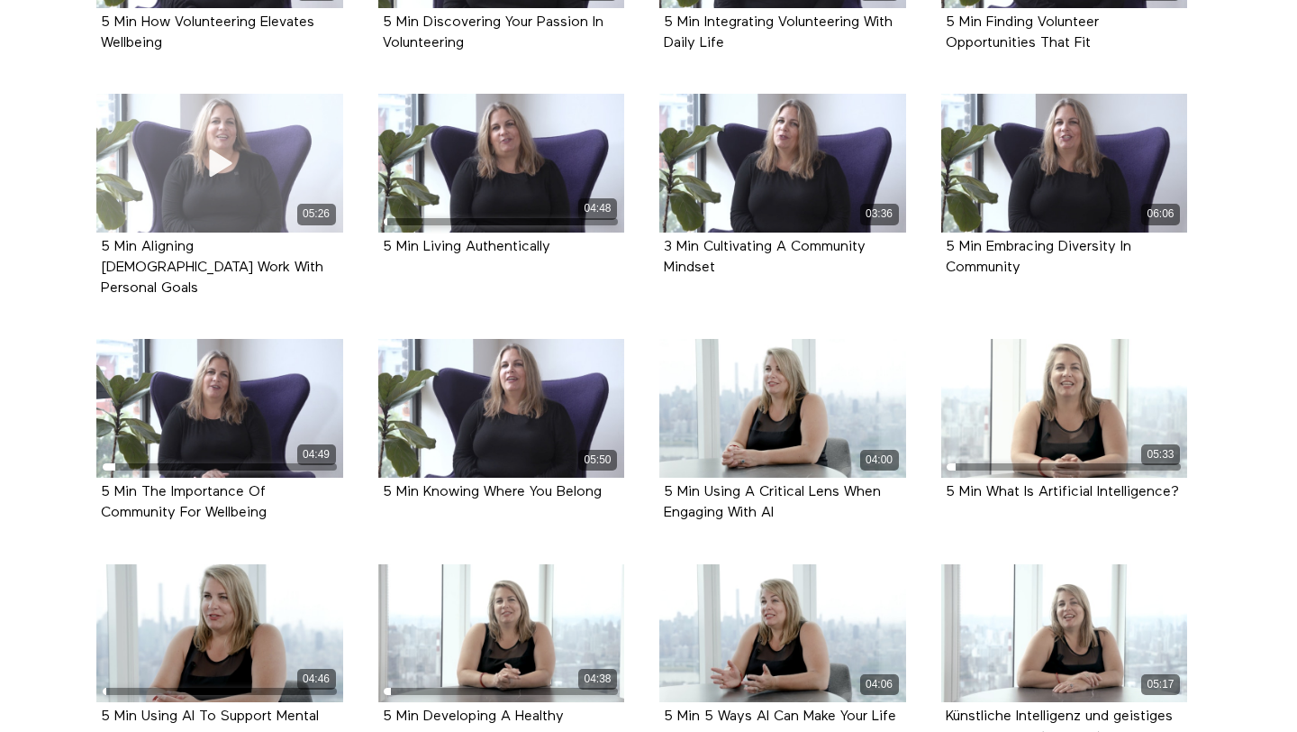
scroll to position [669, 0]
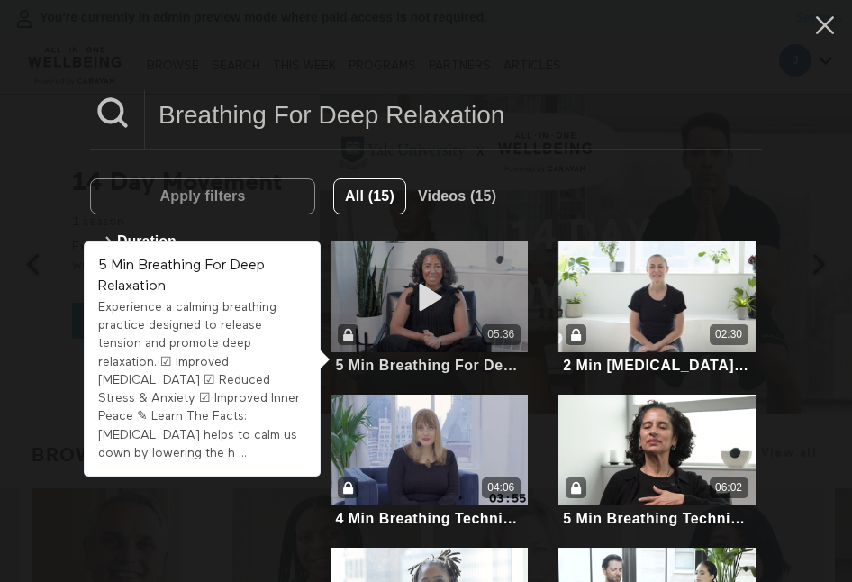
click at [505, 290] on div "05:36" at bounding box center [429, 296] width 197 height 111
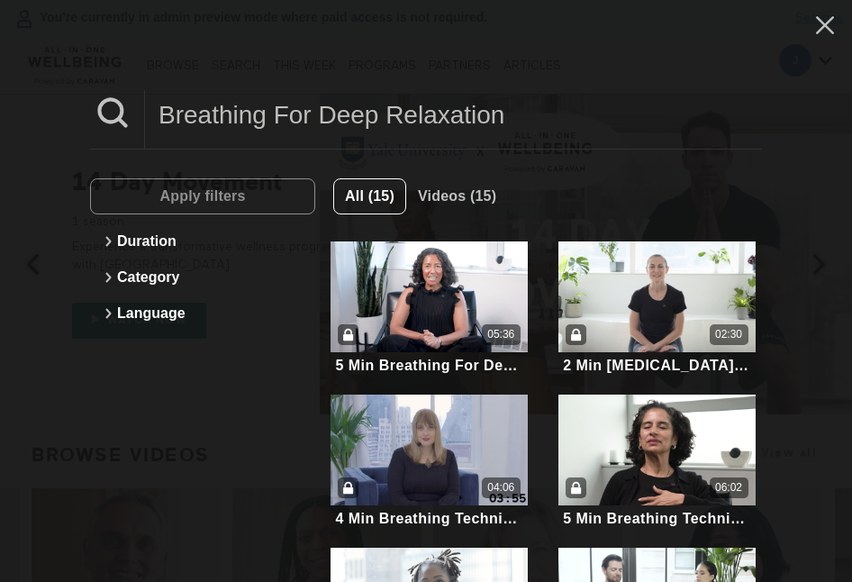
click at [238, 116] on input "Breathing For Deep Relaxation" at bounding box center [453, 115] width 617 height 50
paste input "Overview of Common Cancers"
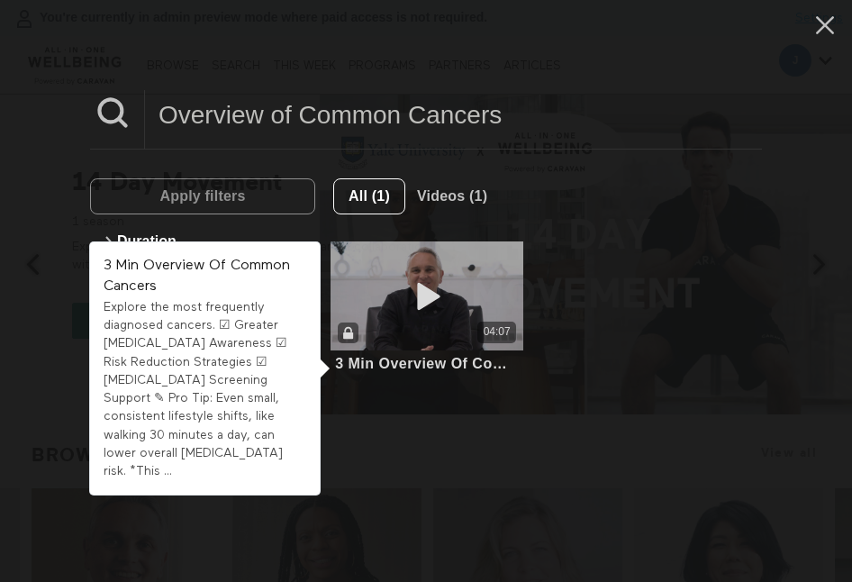
click at [424, 300] on icon at bounding box center [427, 296] width 54 height 32
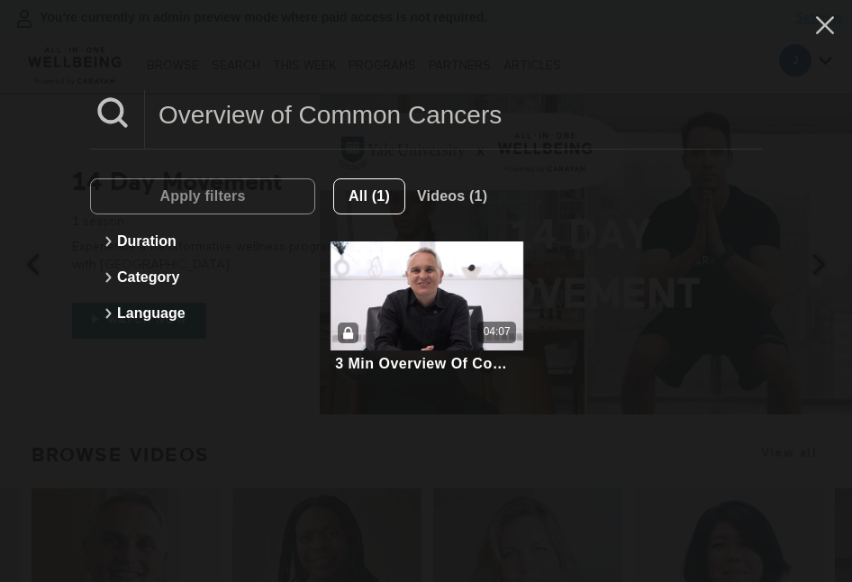
click at [314, 112] on input "Overview of Common Cancers" at bounding box center [453, 115] width 617 height 50
click at [313, 113] on input "Overview of Common Cancers" at bounding box center [453, 115] width 617 height 50
paste input "How Exercise Affects HRV & Resting Heart Rate"
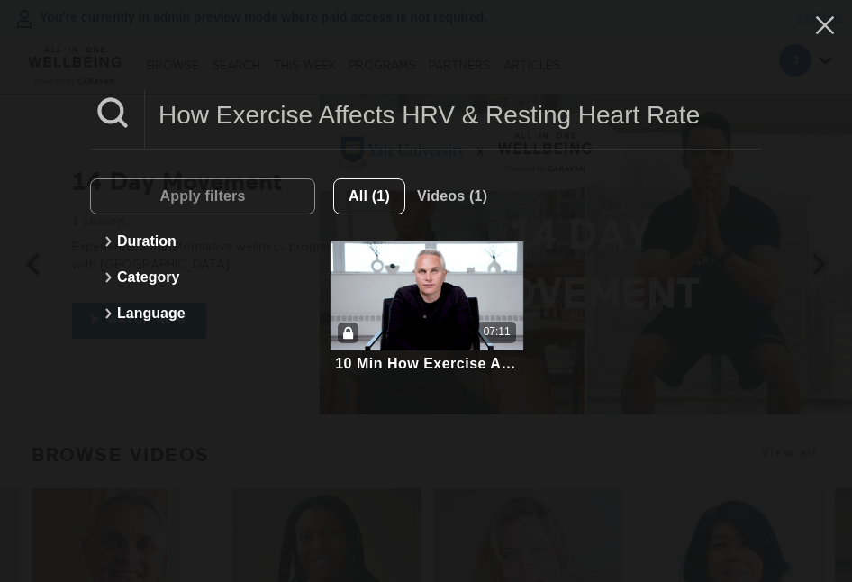
type input "How Exercise Affects HRV & Resting Heart Rate"
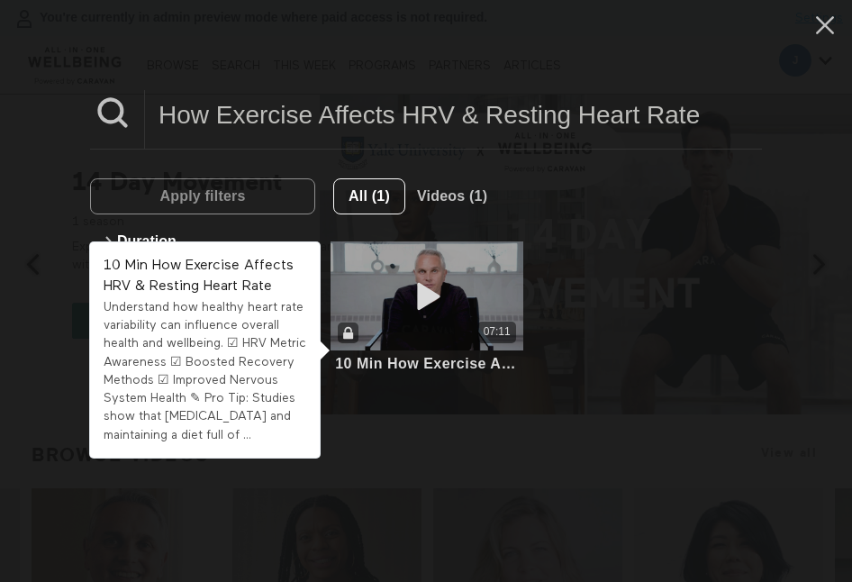
click at [449, 290] on icon at bounding box center [427, 296] width 54 height 32
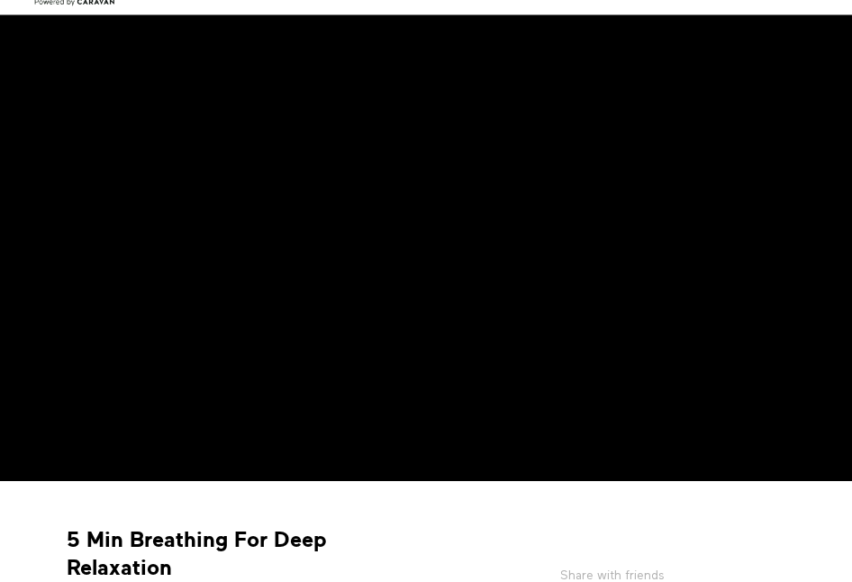
scroll to position [75, 0]
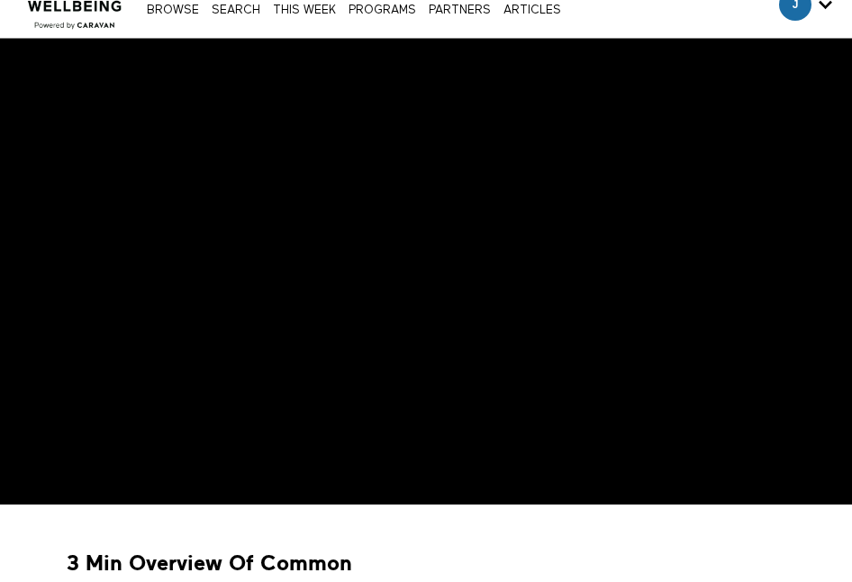
scroll to position [54, 0]
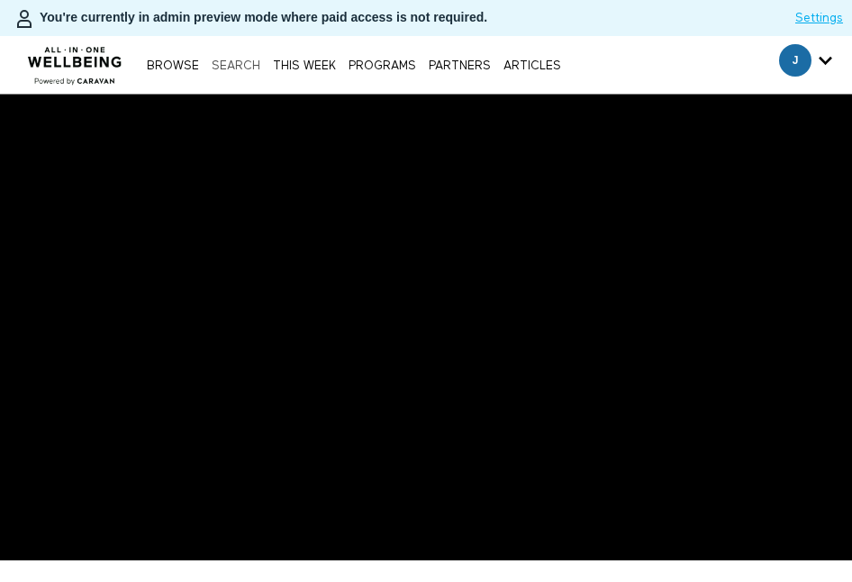
click at [245, 69] on link "Search" at bounding box center [236, 66] width 58 height 12
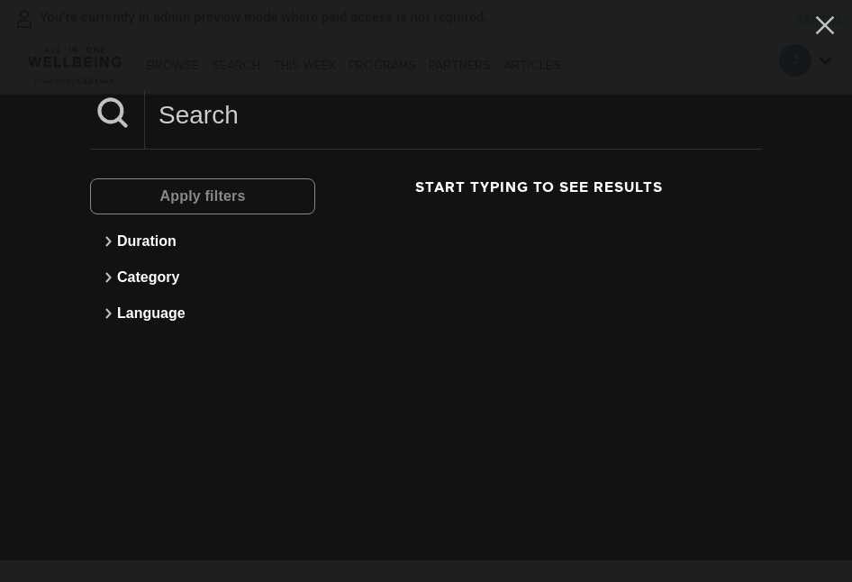
click at [269, 130] on input at bounding box center [453, 115] width 617 height 50
paste input "How To Get In The Habits Of Saving Money"
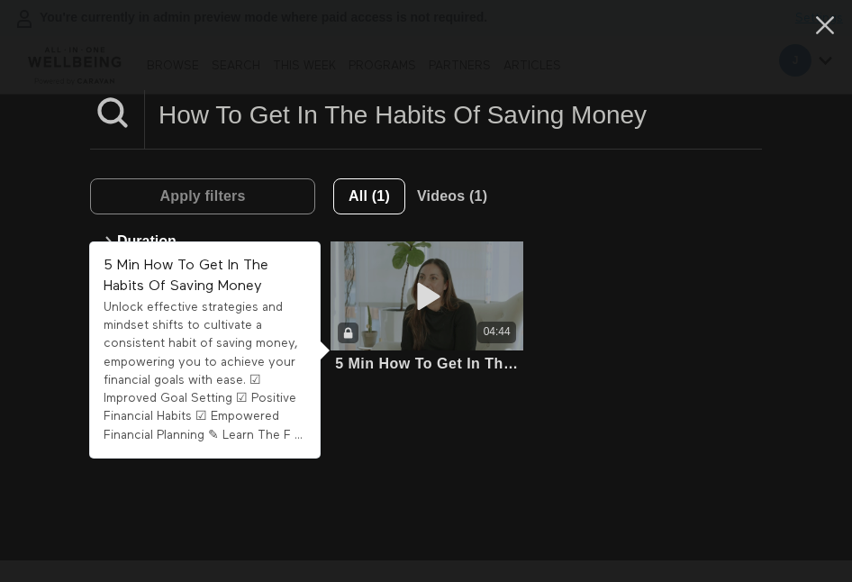
click at [427, 305] on icon at bounding box center [427, 296] width 54 height 32
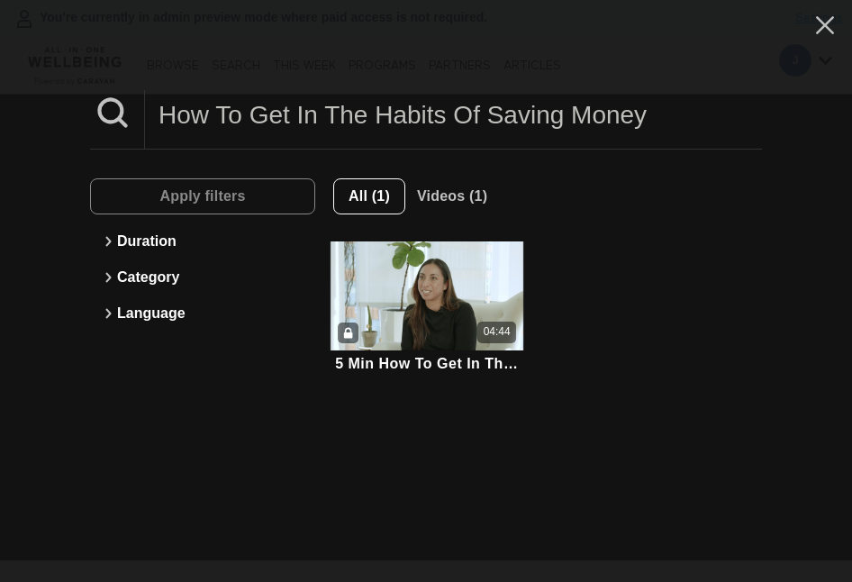
click at [299, 131] on input "How To Get In The Habits Of Saving Money" at bounding box center [453, 115] width 617 height 50
paste input "Understanding Joint Health & Protection"
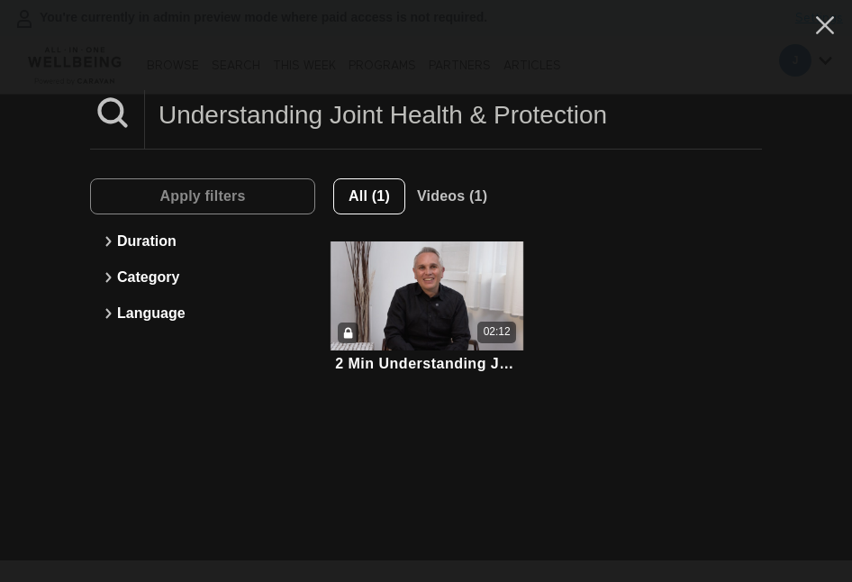
type input "Understanding Joint Health & Protection"
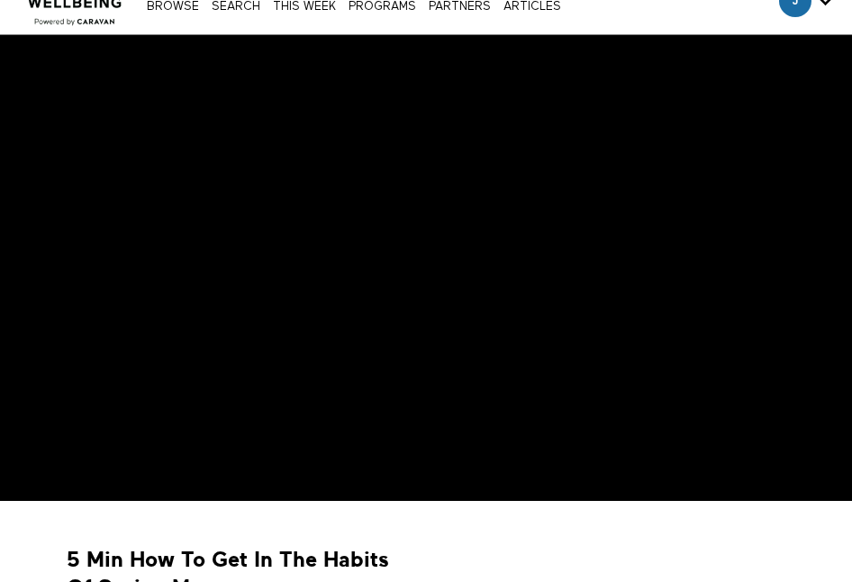
scroll to position [59, 0]
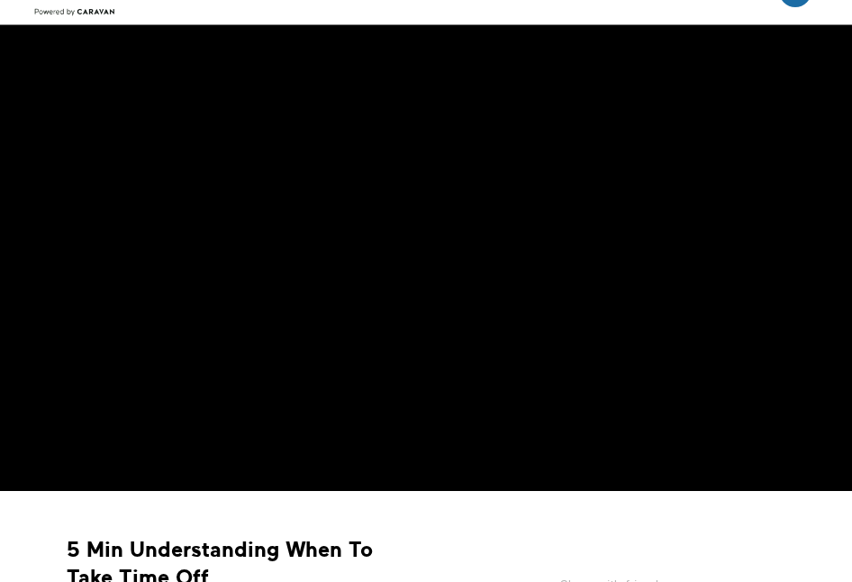
scroll to position [292, 0]
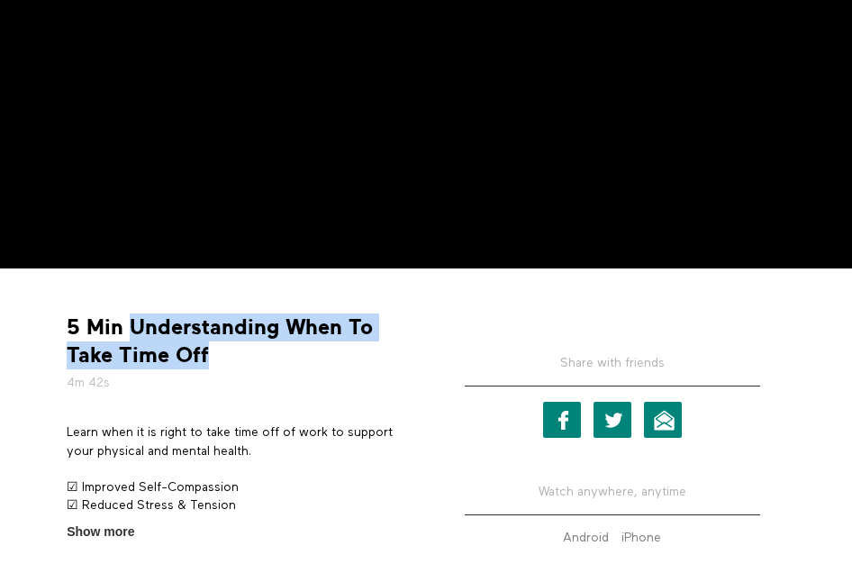
drag, startPoint x: 213, startPoint y: 368, endPoint x: 190, endPoint y: 307, distance: 65.3
click at [132, 328] on strong "5 Min Understanding When To Take Time Off" at bounding box center [240, 342] width 346 height 56
copy strong "Understanding When To Take Time Off"
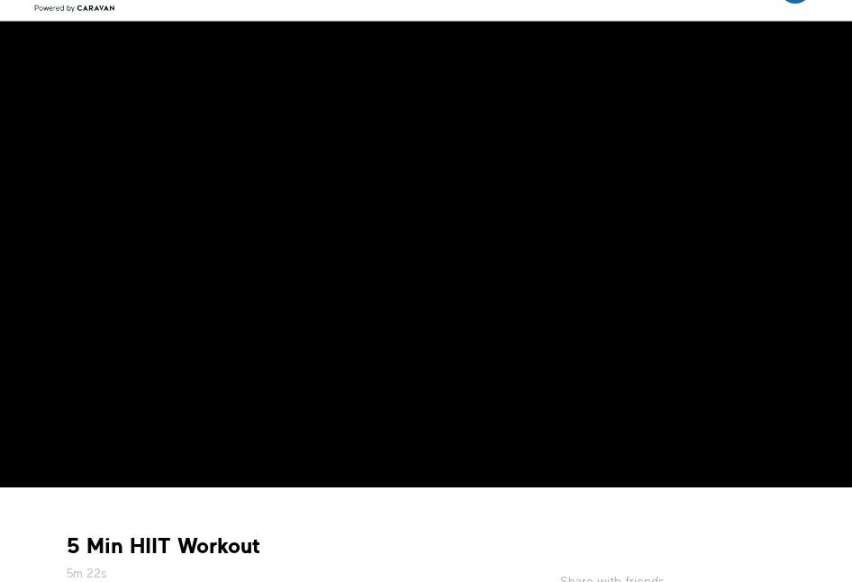
scroll to position [67, 0]
